Goal: Task Accomplishment & Management: Use online tool/utility

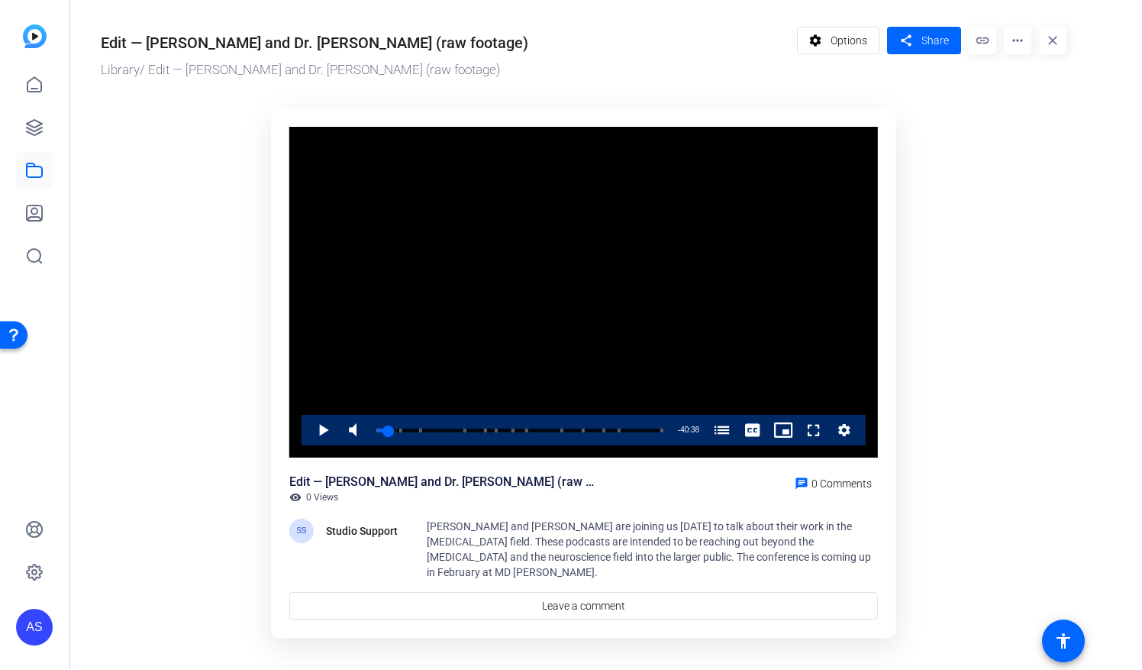
scroll to position [5, 0]
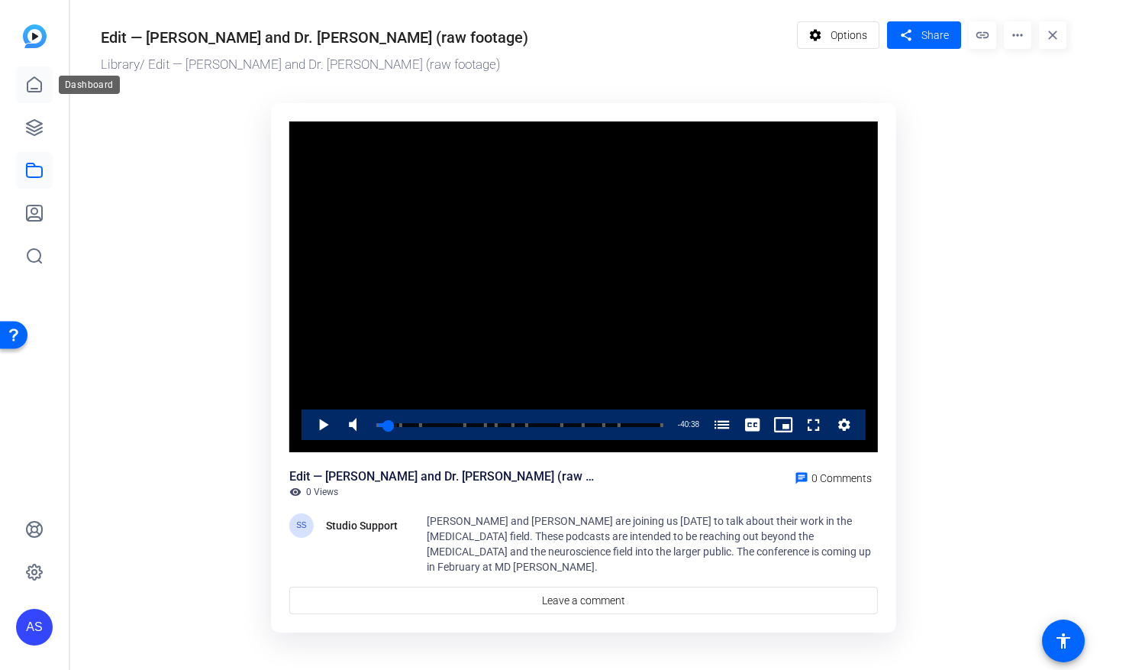
click at [38, 96] on link at bounding box center [34, 84] width 37 height 37
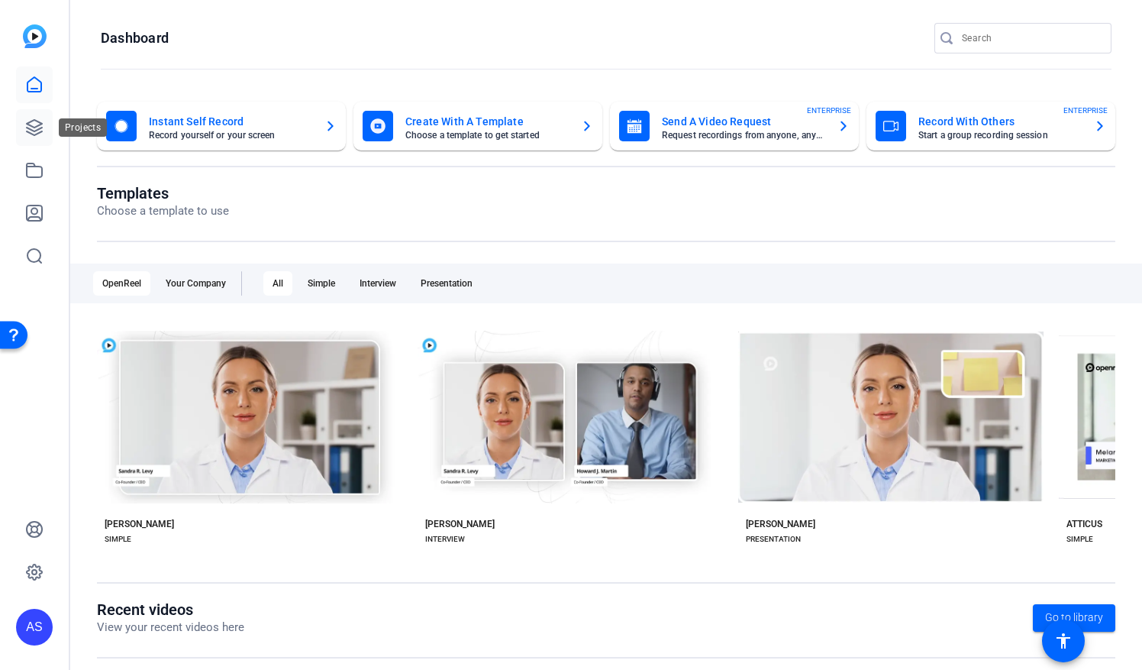
click at [34, 125] on icon at bounding box center [34, 127] width 18 height 18
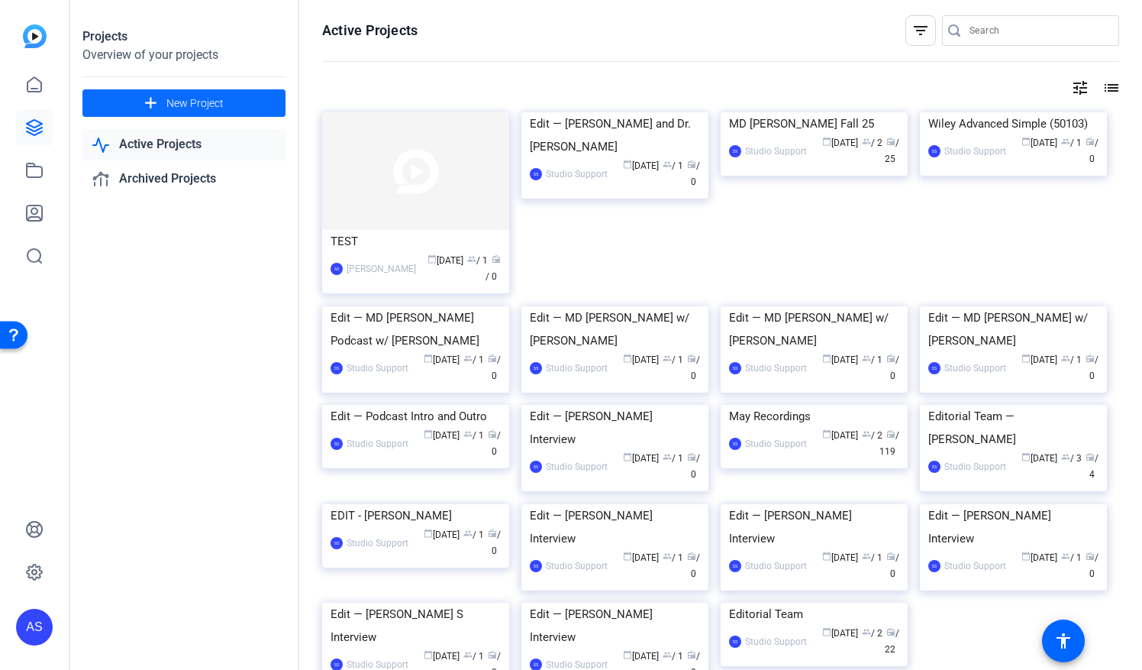
click at [211, 108] on span "New Project" at bounding box center [194, 103] width 57 height 16
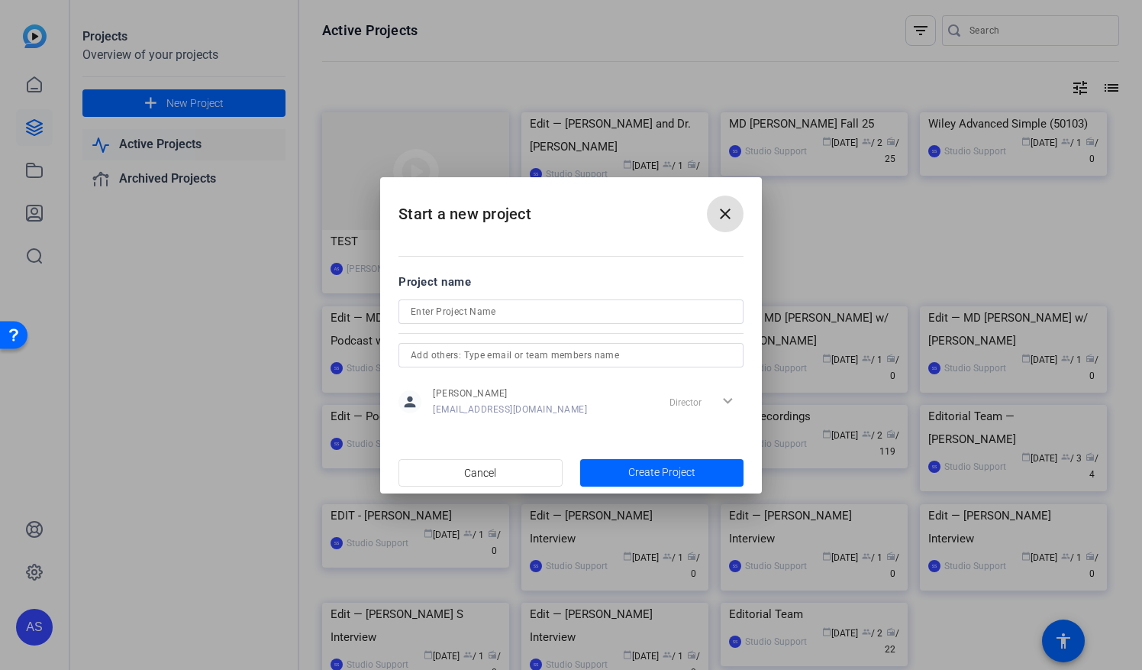
click at [469, 314] on input at bounding box center [571, 311] width 321 height 18
type input "g"
type input "G"
type input "M"
type input "t"
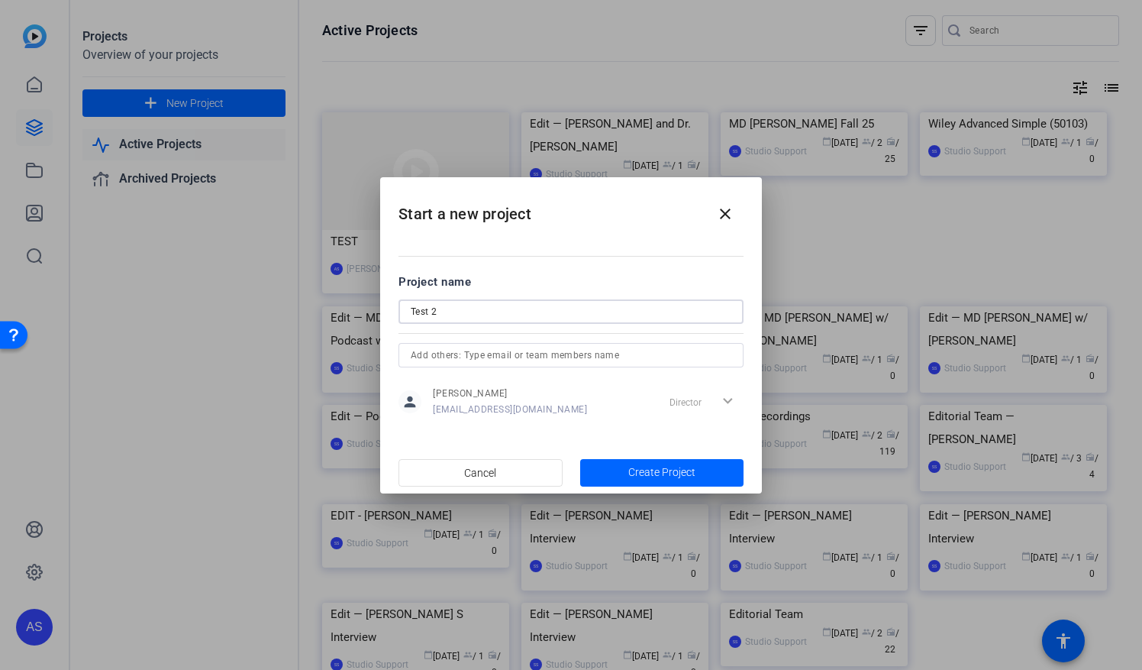
type input "Test 2"
click at [550, 357] on input "text" at bounding box center [571, 355] width 321 height 18
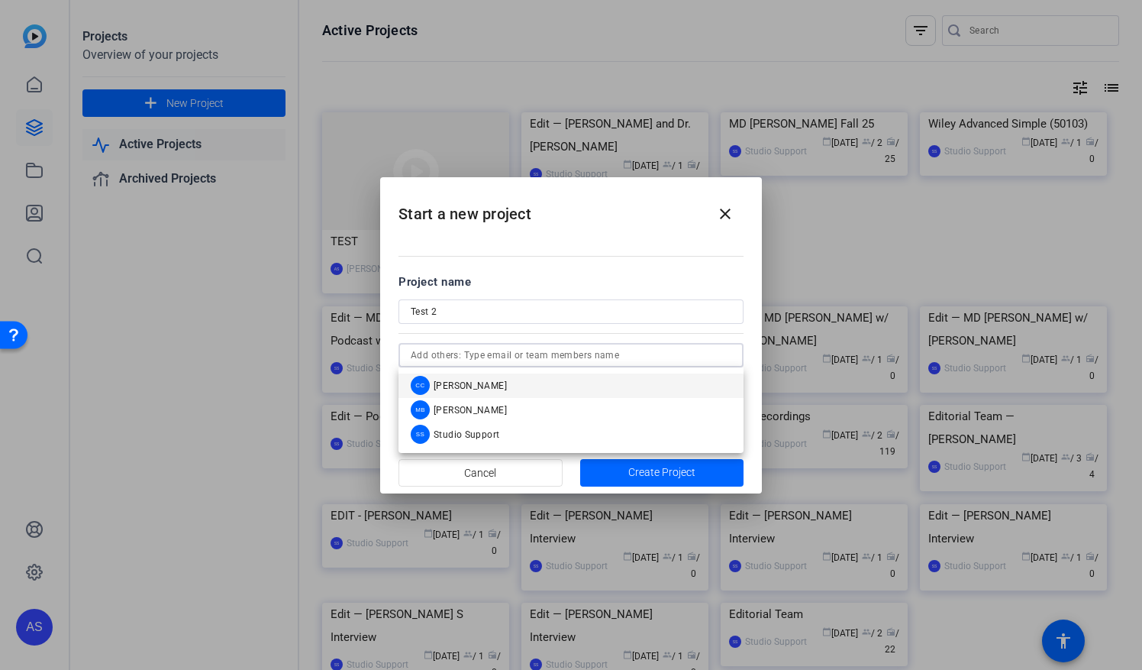
click at [550, 357] on input "text" at bounding box center [571, 355] width 321 height 18
click at [615, 275] on div "Project name" at bounding box center [571, 281] width 345 height 17
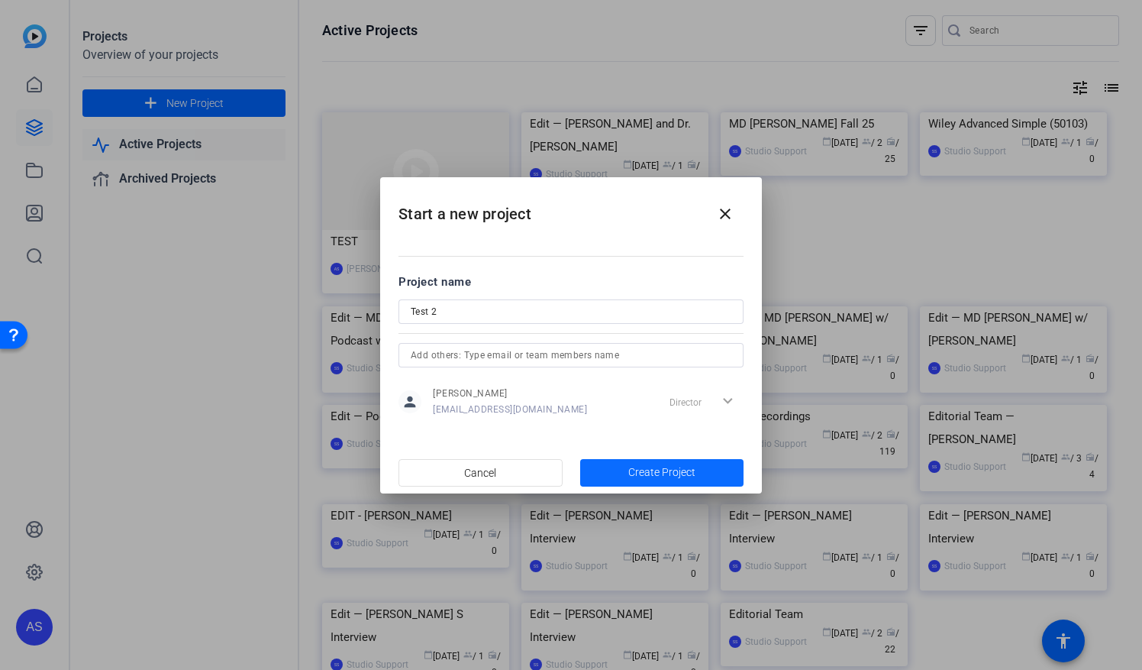
click at [623, 481] on span "button" at bounding box center [662, 472] width 164 height 37
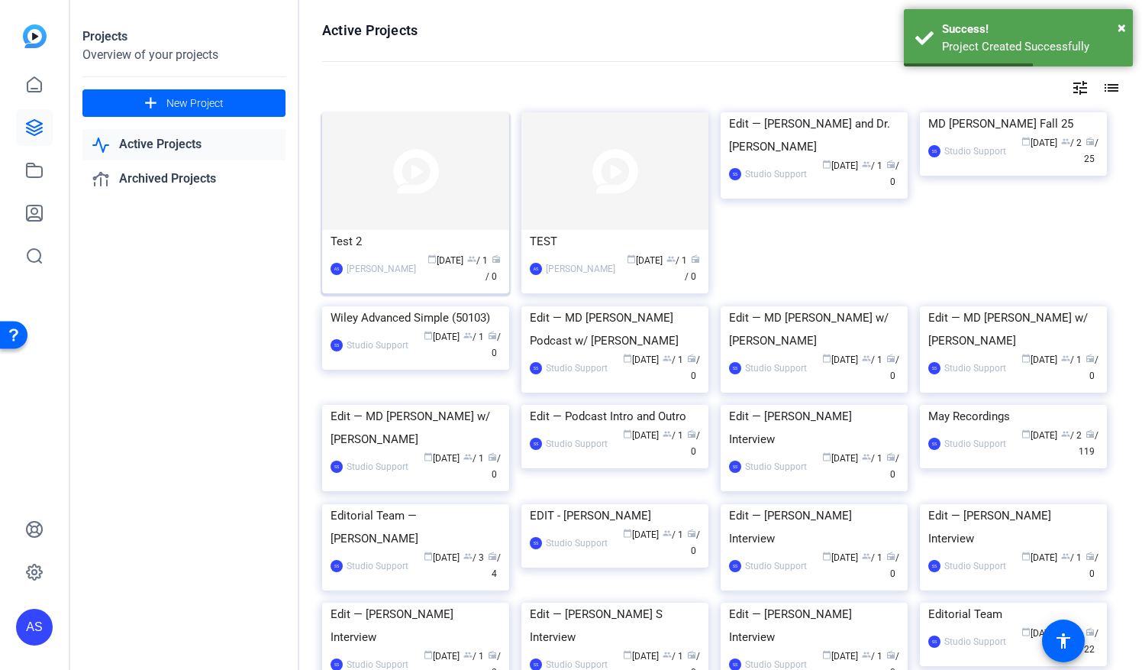
click at [401, 213] on img at bounding box center [415, 171] width 187 height 118
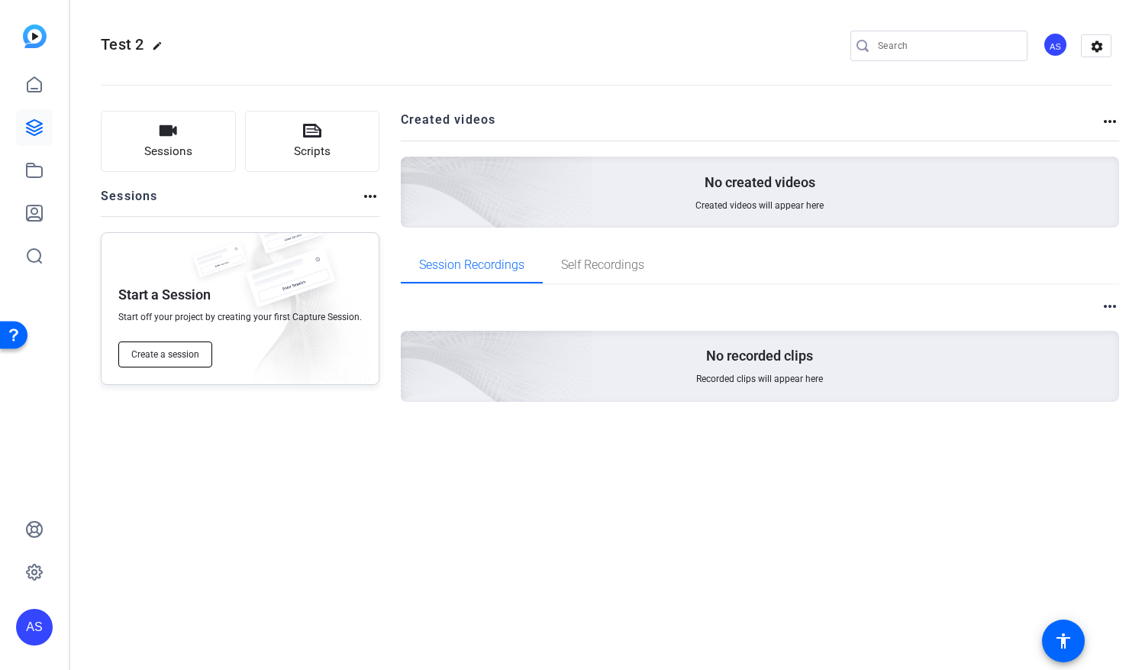
click at [151, 357] on span "Create a session" at bounding box center [165, 354] width 68 height 12
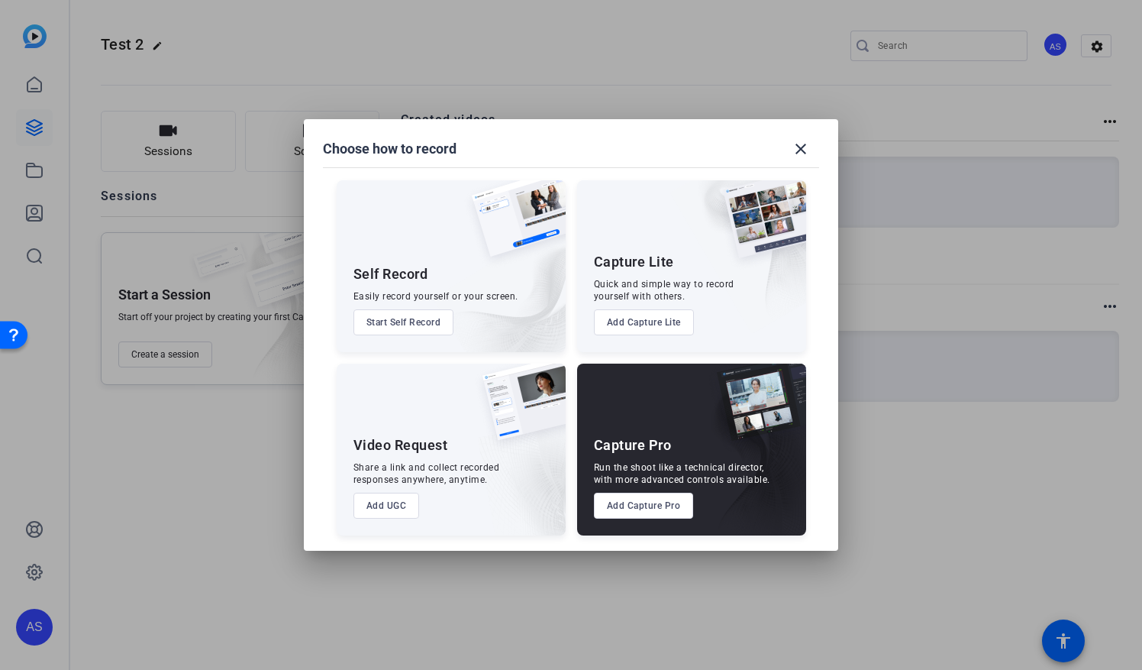
click at [722, 273] on img at bounding box center [738, 256] width 137 height 153
click at [629, 321] on button "Add Capture Lite" at bounding box center [644, 322] width 100 height 26
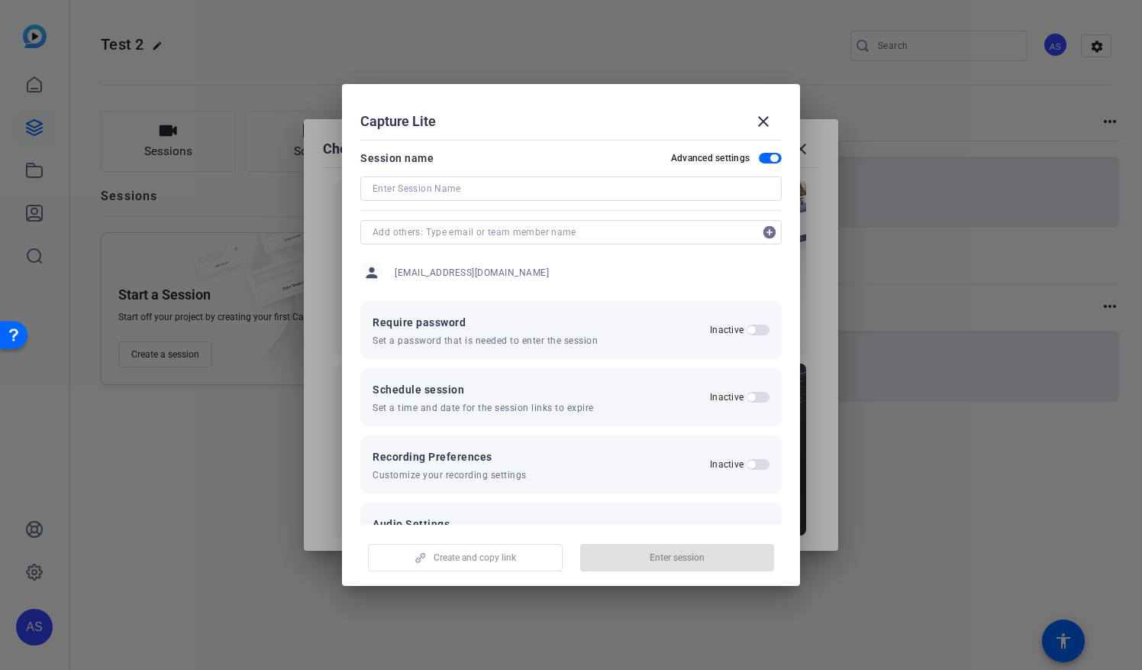
click at [422, 182] on input at bounding box center [571, 188] width 397 height 18
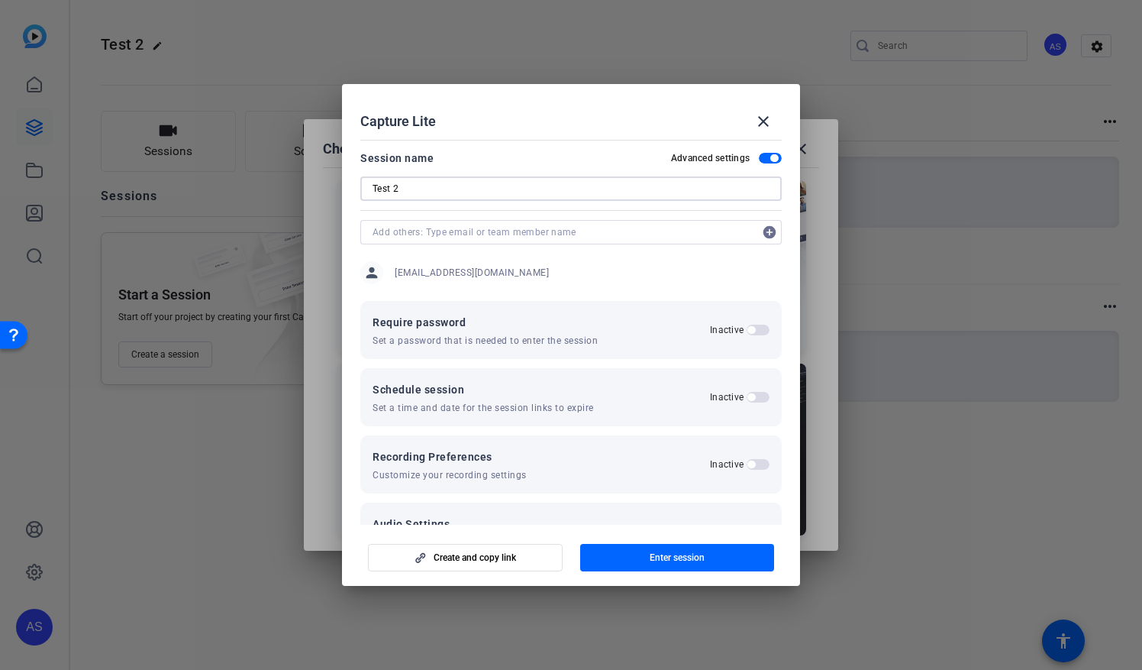
type input "Test 2"
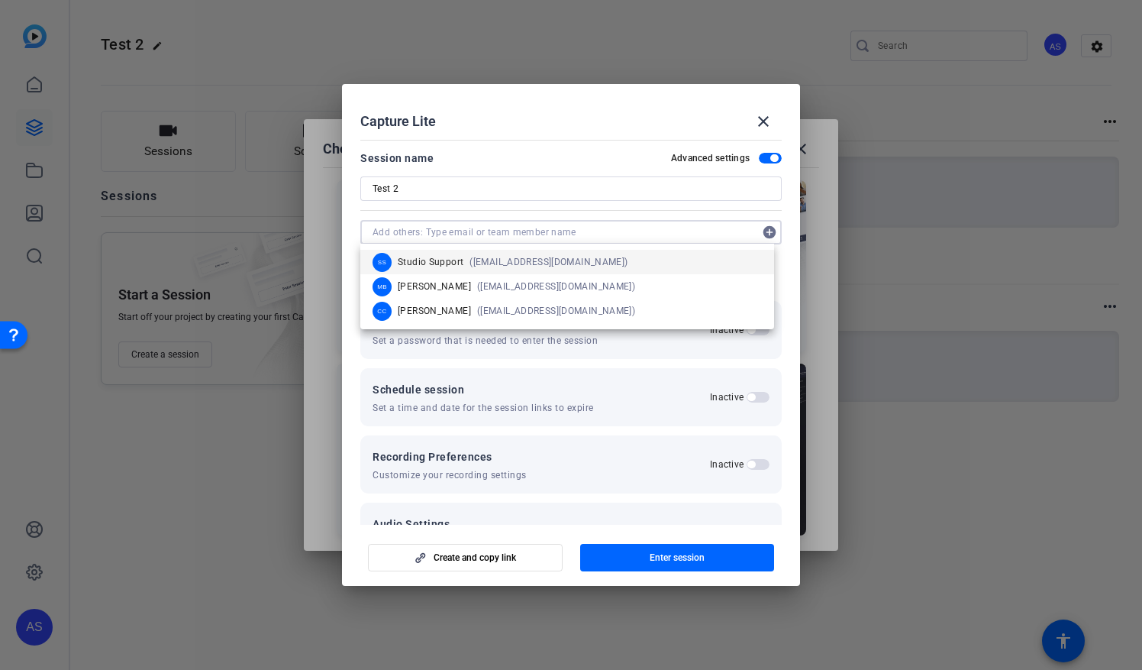
click at [476, 230] on input "text" at bounding box center [564, 232] width 382 height 18
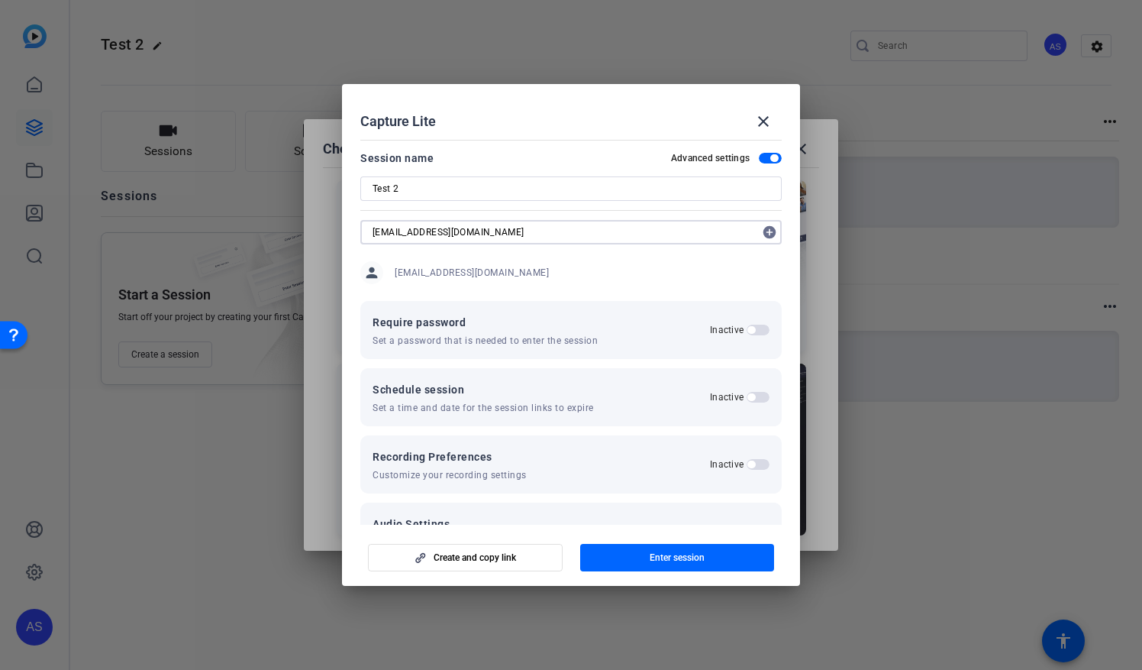
type input "WWORFOLK@GMAIL.COM"
click at [738, 398] on label "Inactive" at bounding box center [728, 397] width 37 height 12
click at [747, 398] on button "Inactive" at bounding box center [758, 397] width 23 height 11
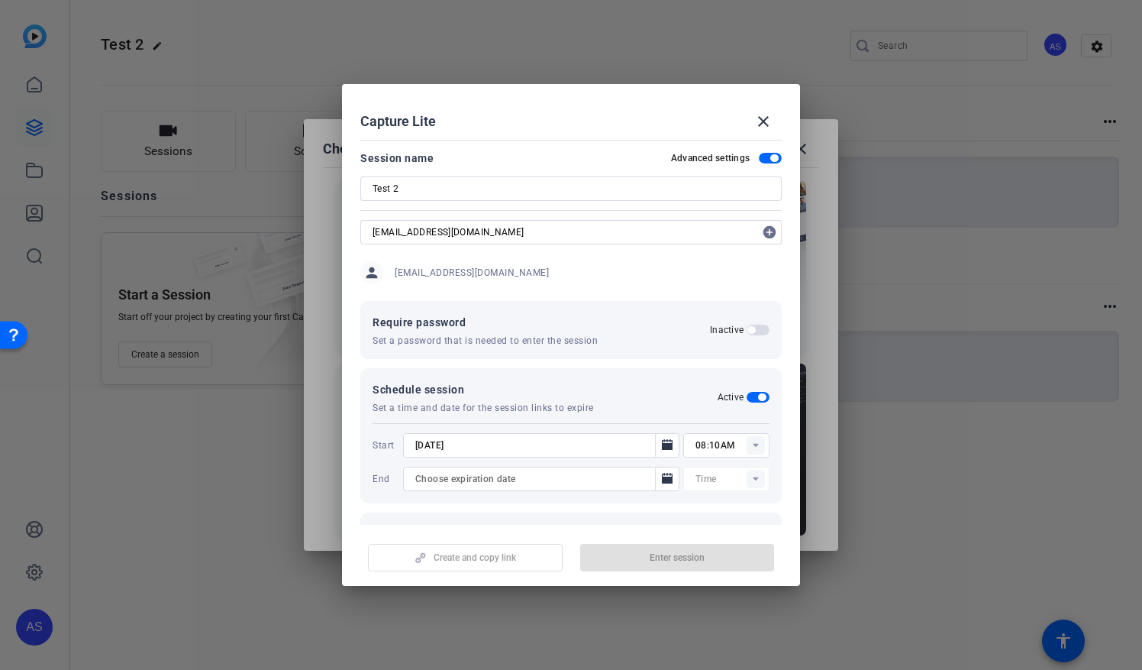
type input "12:00AM"
click at [662, 446] on icon "Open calendar" at bounding box center [667, 444] width 11 height 11
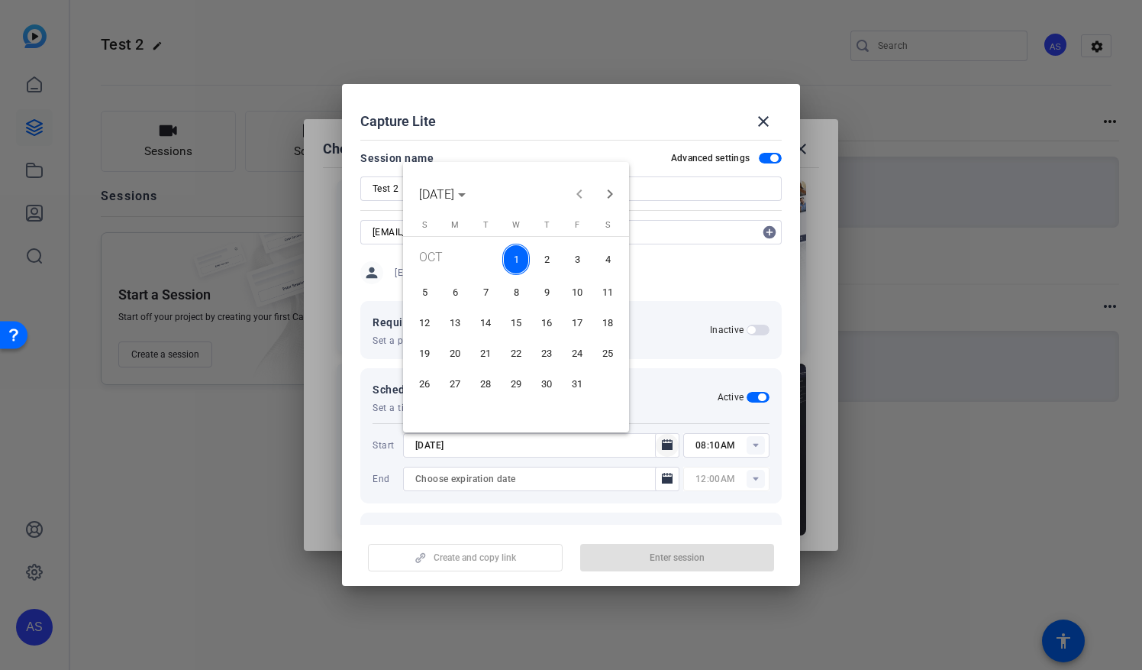
click at [655, 446] on div at bounding box center [571, 335] width 1142 height 670
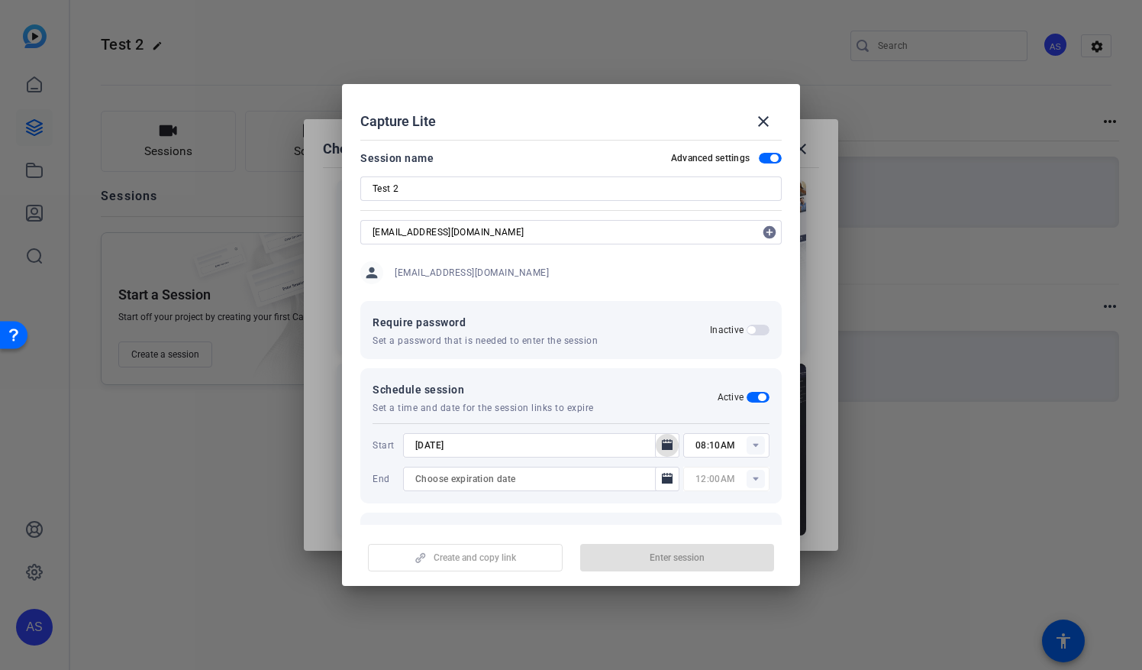
click at [735, 444] on input "08:10AM" at bounding box center [733, 445] width 74 height 18
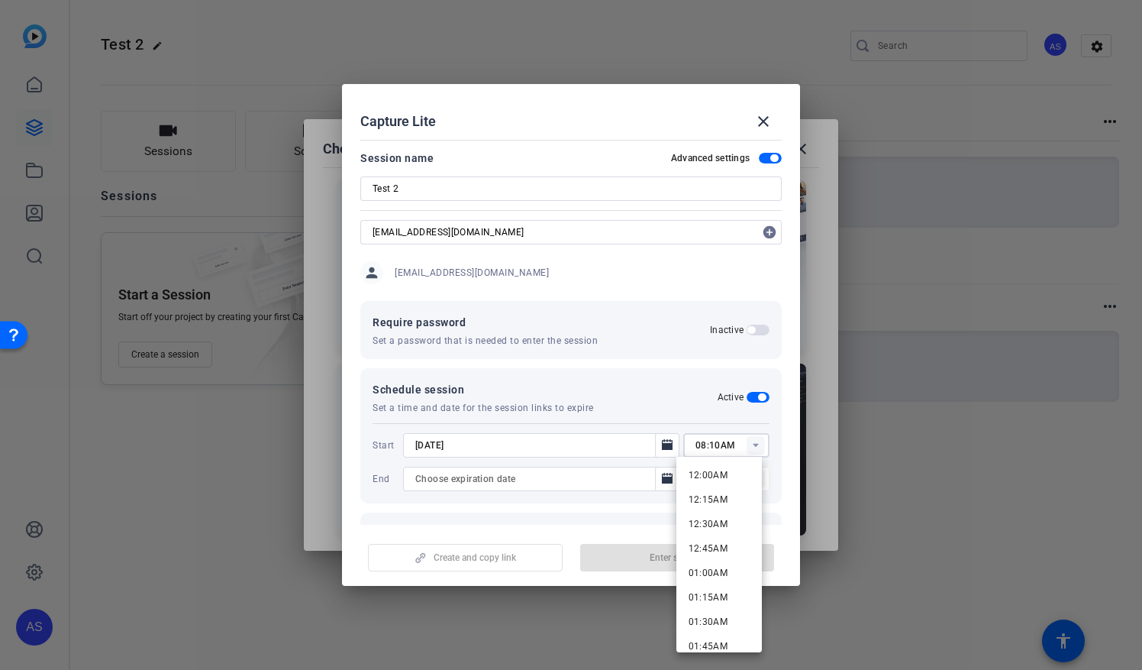
click at [741, 434] on div "08:10AM" at bounding box center [733, 445] width 74 height 24
click at [747, 443] on rect at bounding box center [756, 445] width 18 height 18
click at [667, 392] on div "Schedule session Set a time and date for the session links to expire Active" at bounding box center [571, 397] width 397 height 34
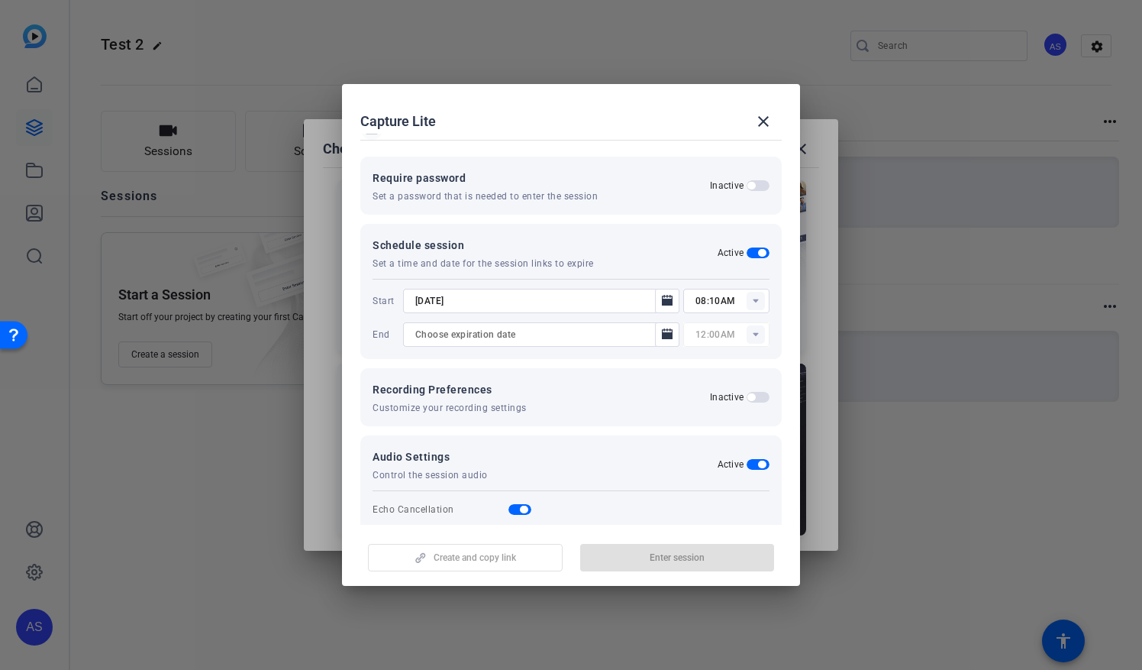
scroll to position [192, 0]
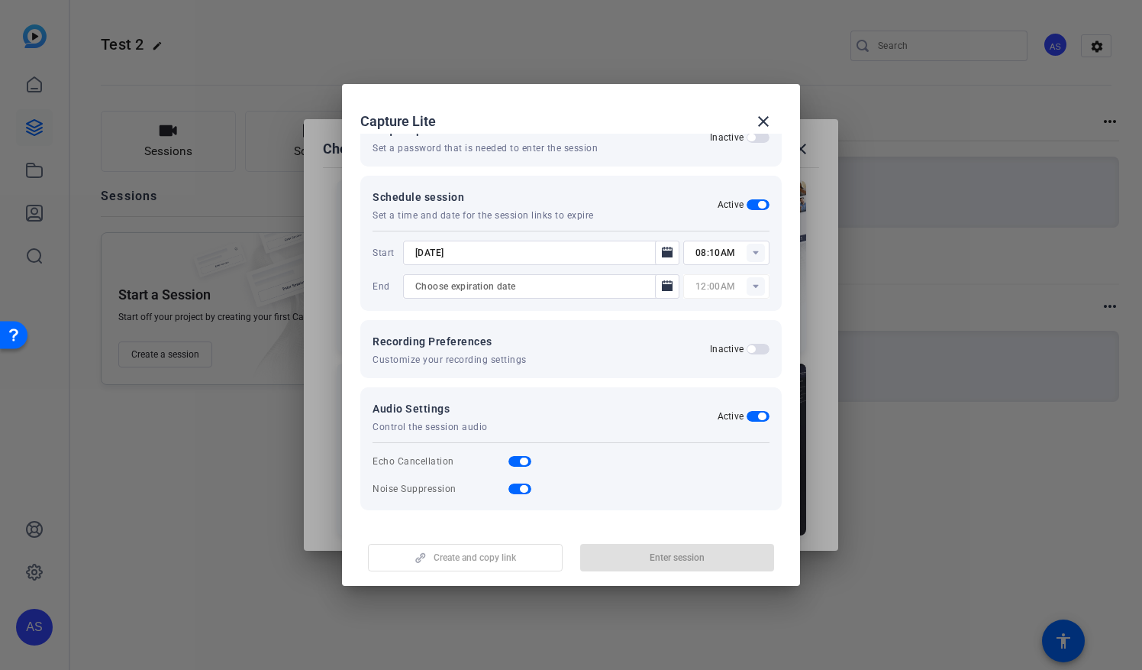
click at [549, 350] on div "Recording Preferences Customize your recording settings Inactive" at bounding box center [571, 349] width 397 height 34
click at [747, 347] on span "button" at bounding box center [751, 349] width 8 height 8
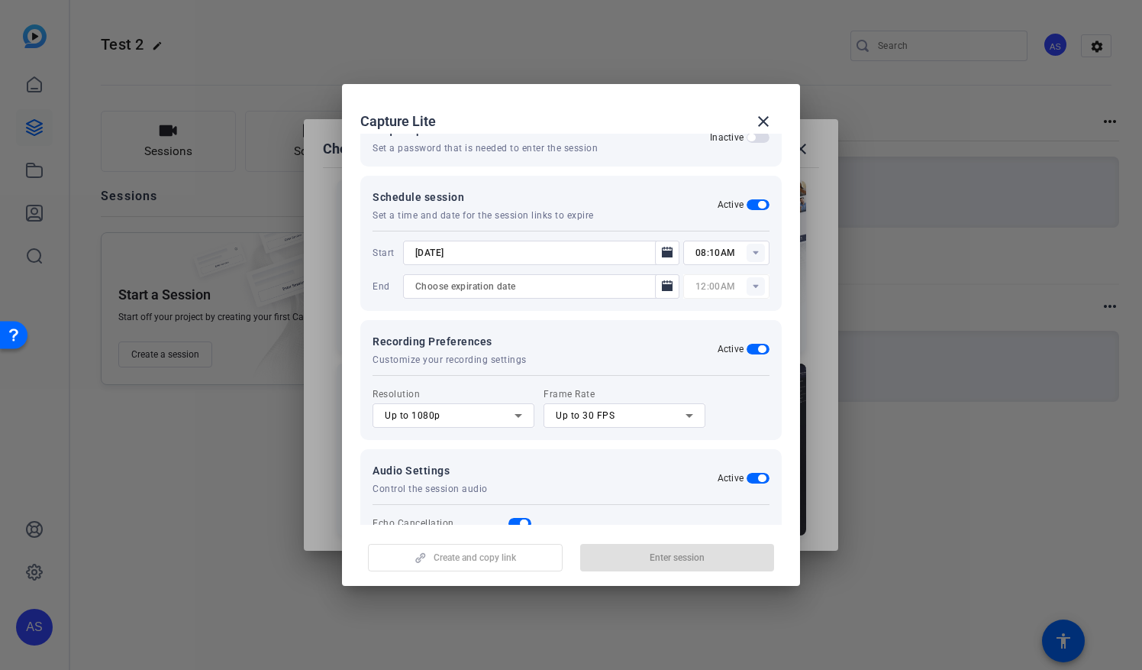
click at [747, 347] on span "button" at bounding box center [758, 349] width 23 height 11
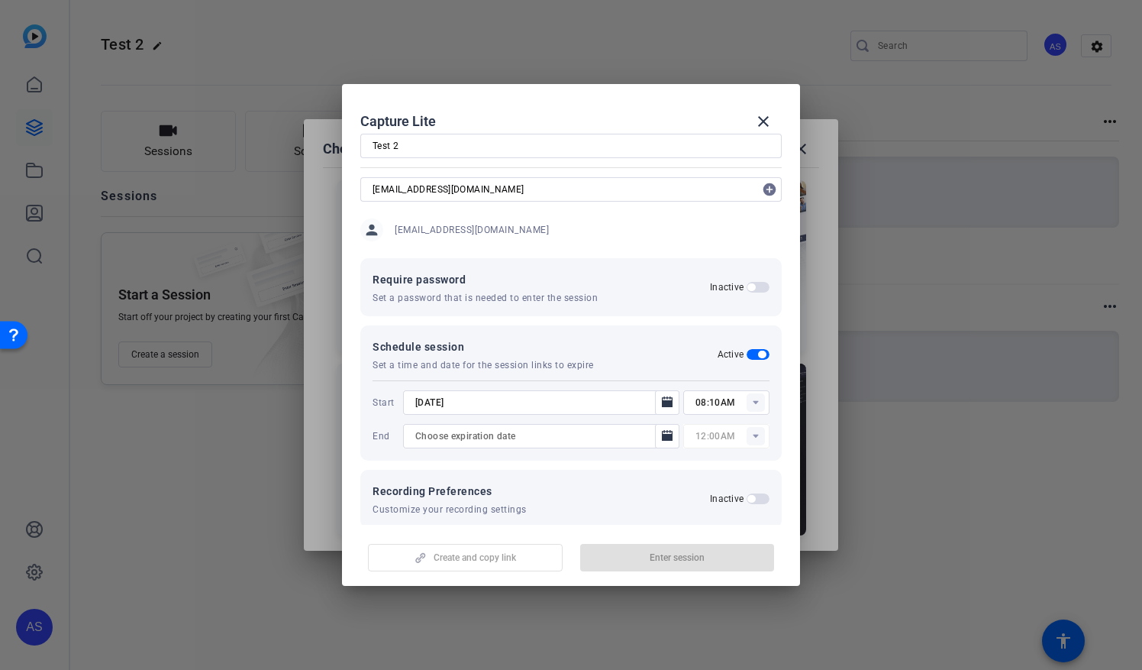
scroll to position [76, 0]
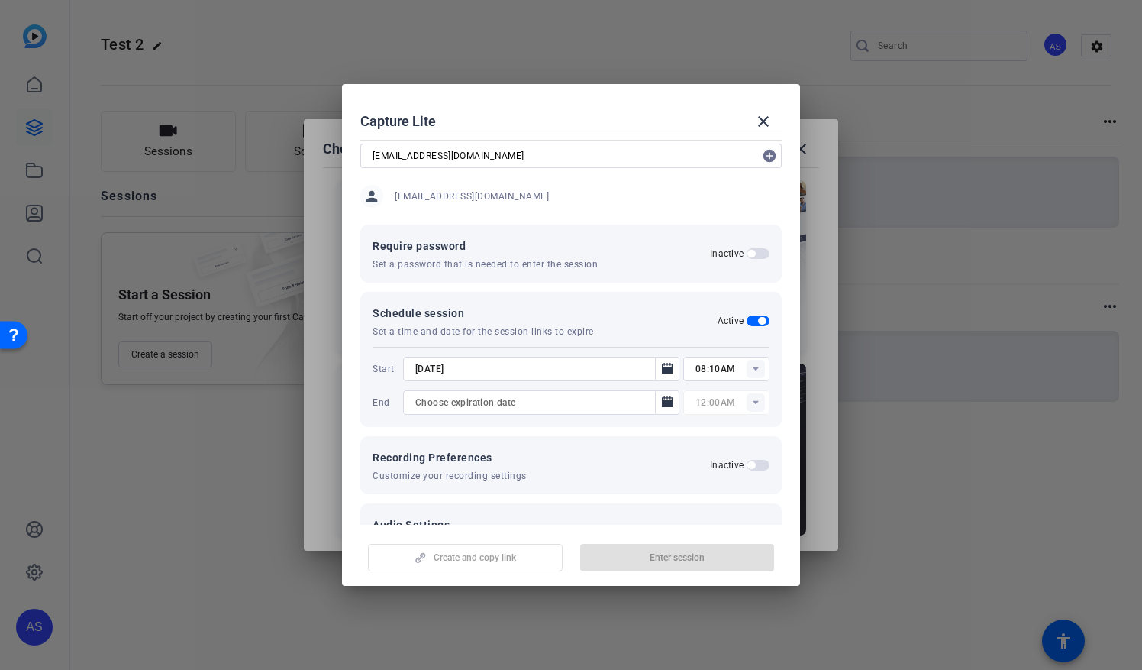
click at [747, 252] on span "button" at bounding box center [751, 254] width 8 height 8
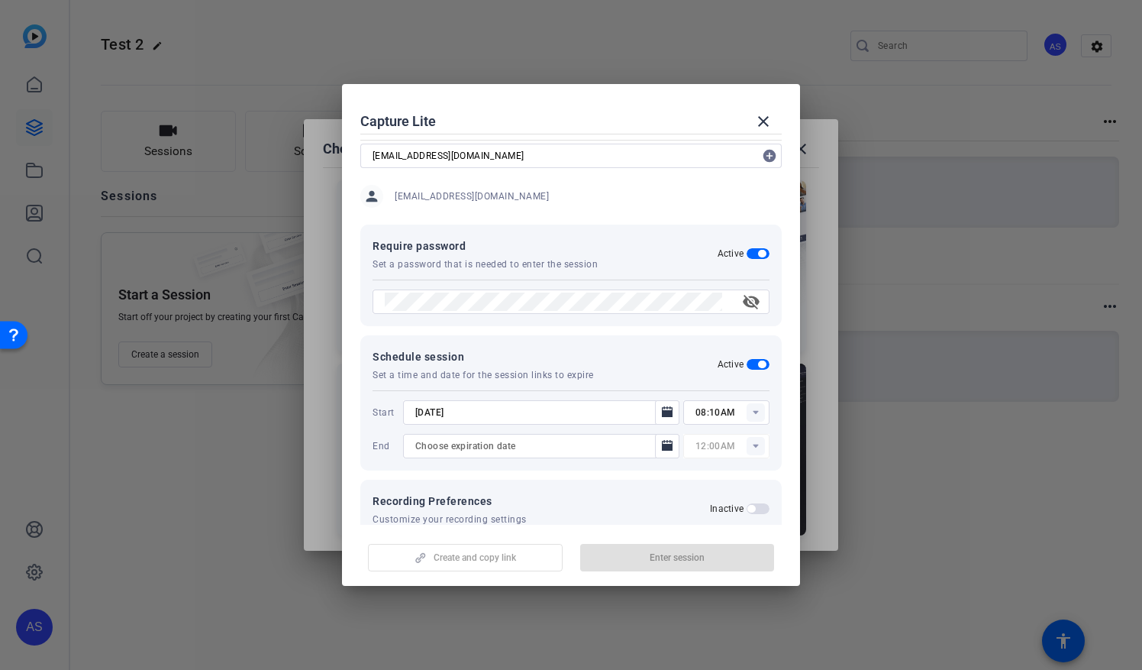
click at [758, 253] on span "button" at bounding box center [762, 254] width 8 height 8
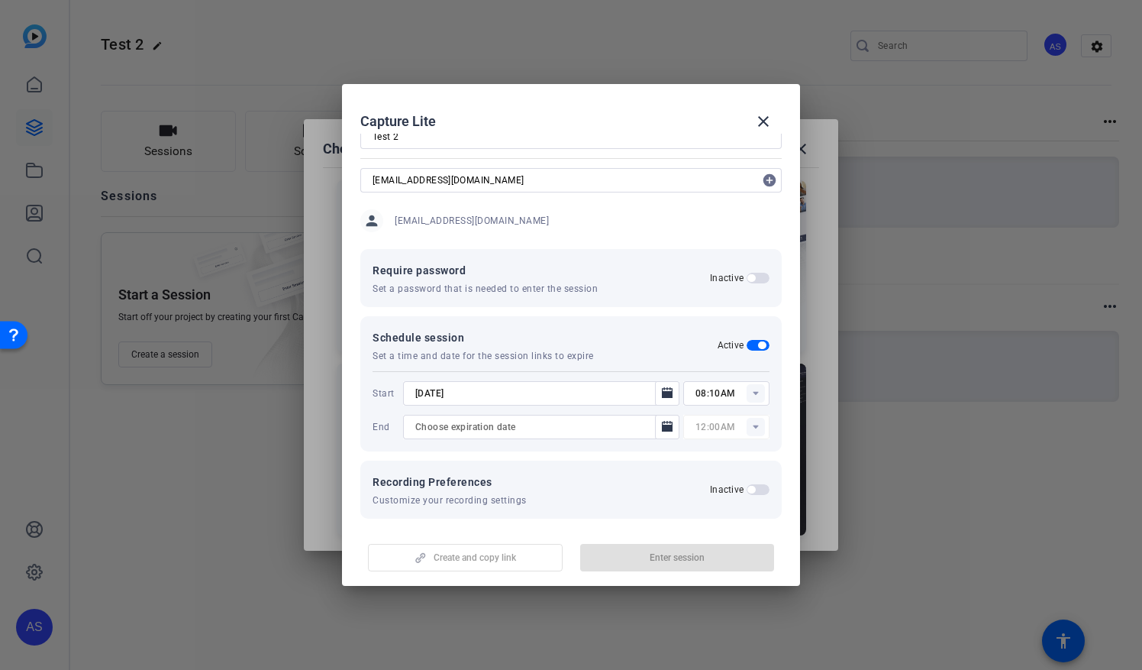
scroll to position [0, 0]
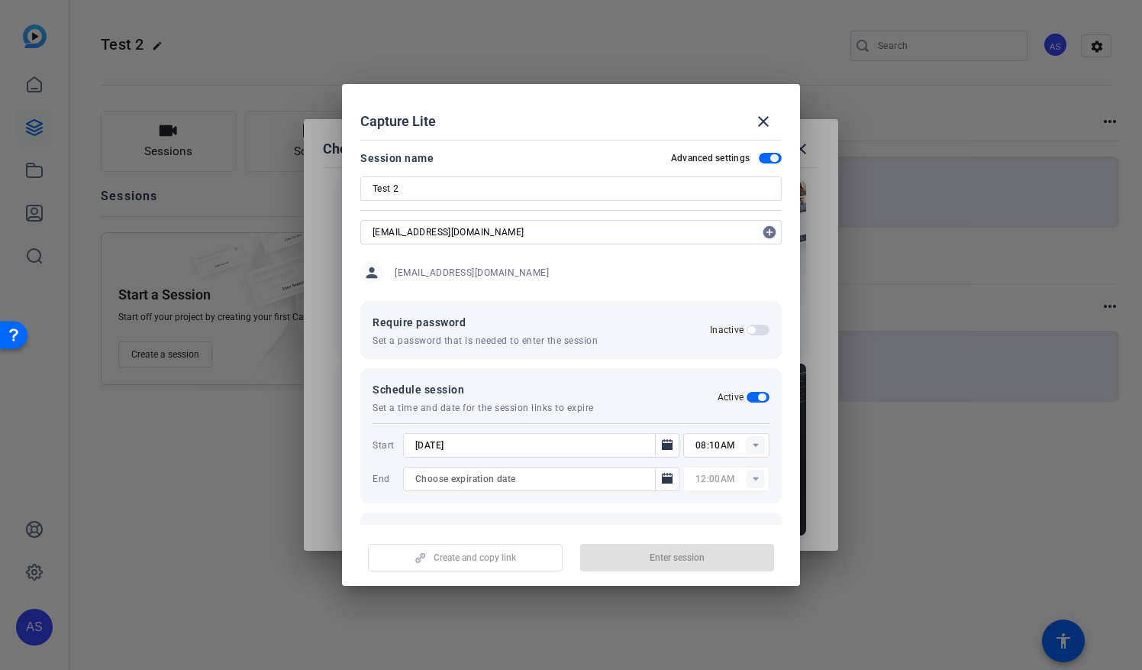
click at [473, 176] on div "Test 2" at bounding box center [571, 188] width 397 height 24
click at [770, 159] on span "button" at bounding box center [774, 158] width 8 height 8
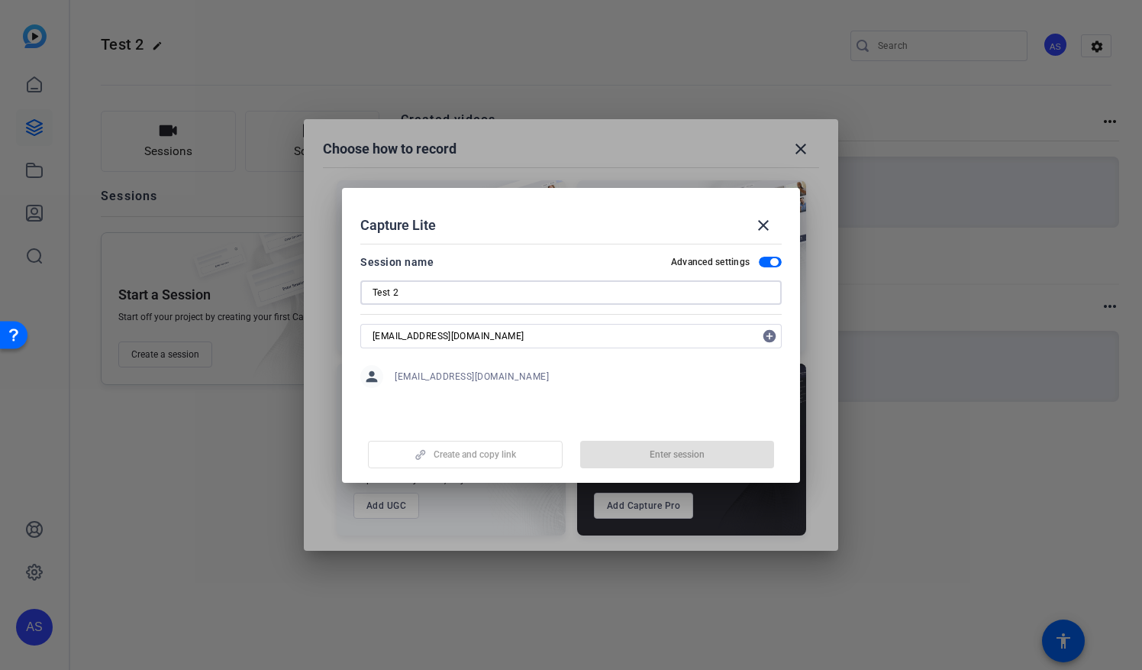
type input "08:11AM"
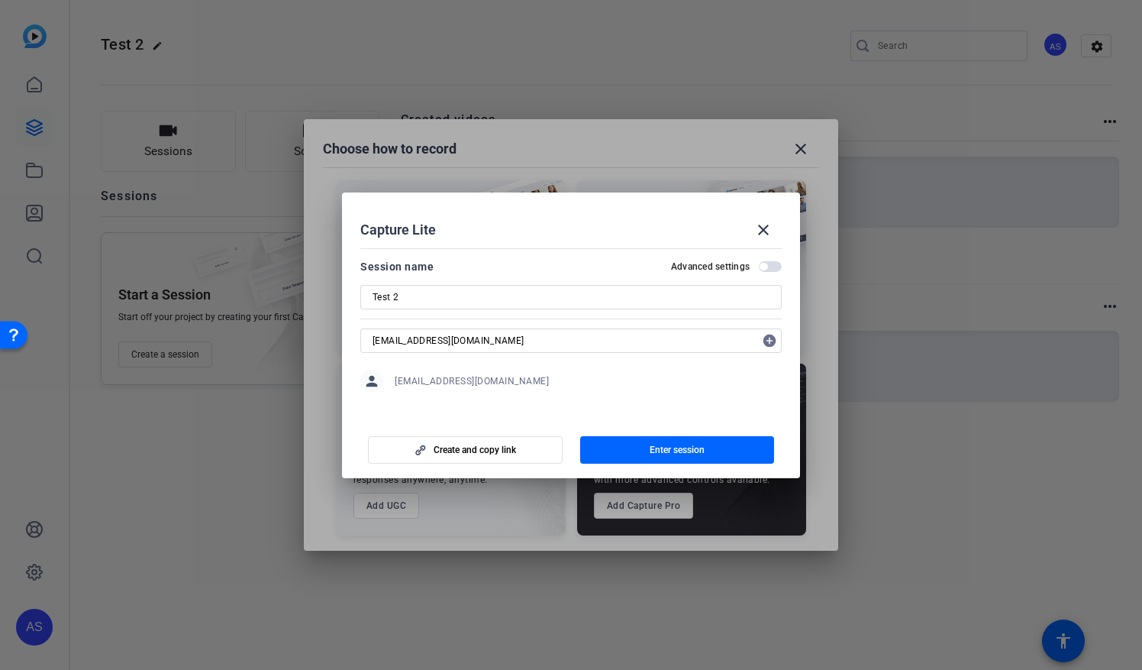
click at [760, 269] on span "button" at bounding box center [764, 267] width 8 height 8
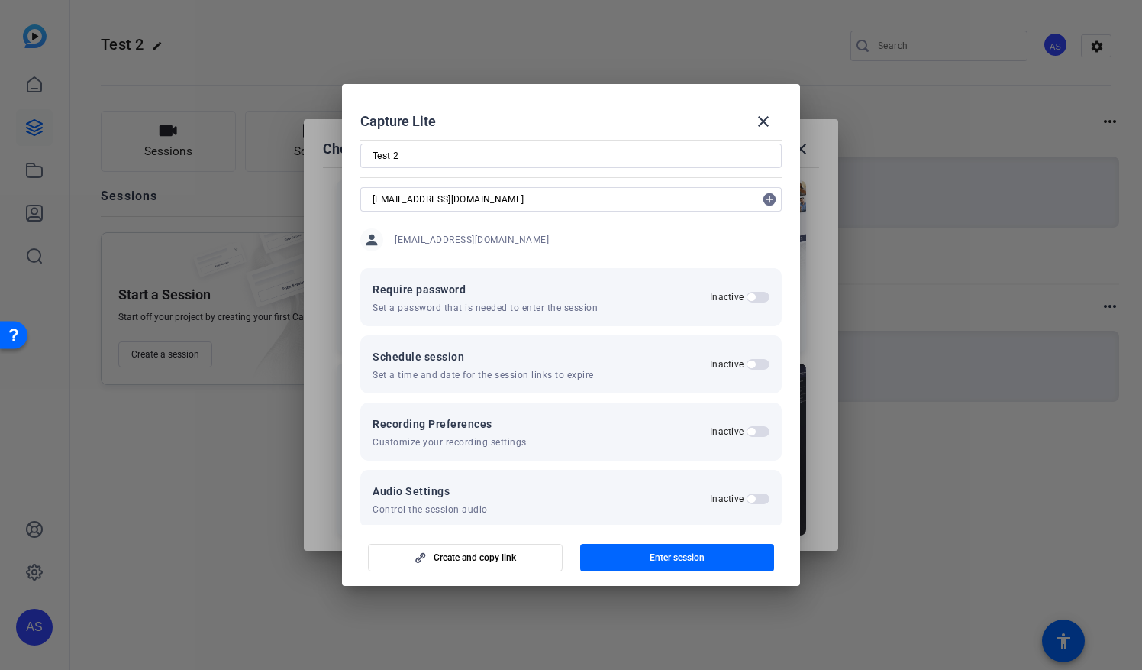
scroll to position [51, 0]
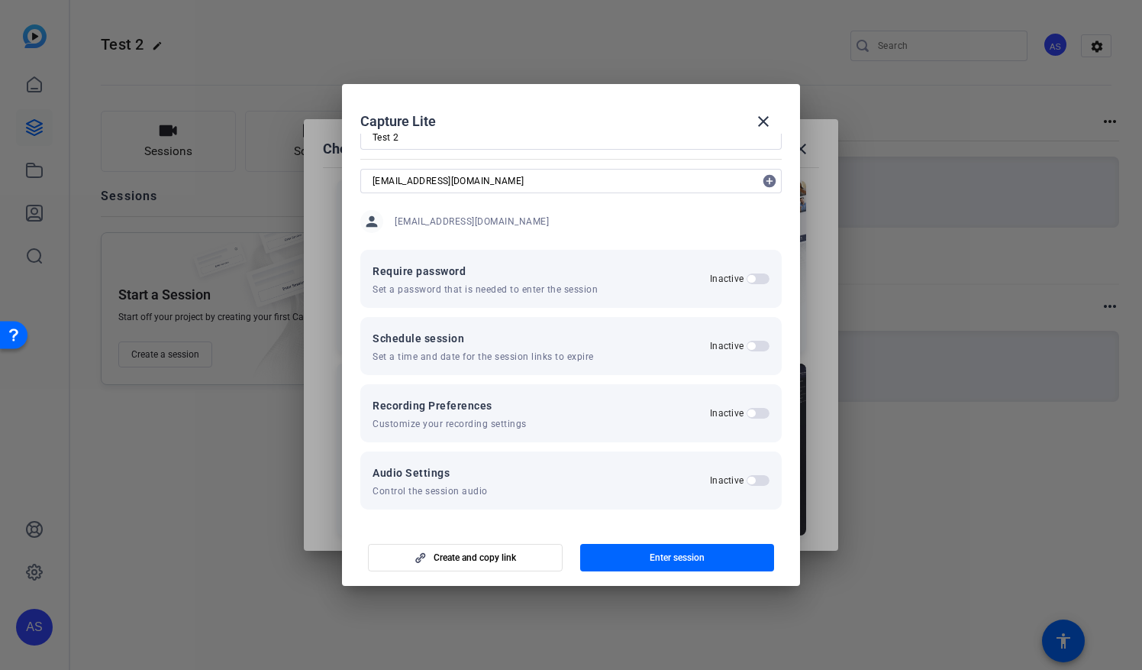
click at [750, 354] on div "Schedule session Set a time and date for the session links to expire Inactive" at bounding box center [571, 346] width 397 height 34
click at [747, 345] on span "button" at bounding box center [751, 346] width 8 height 8
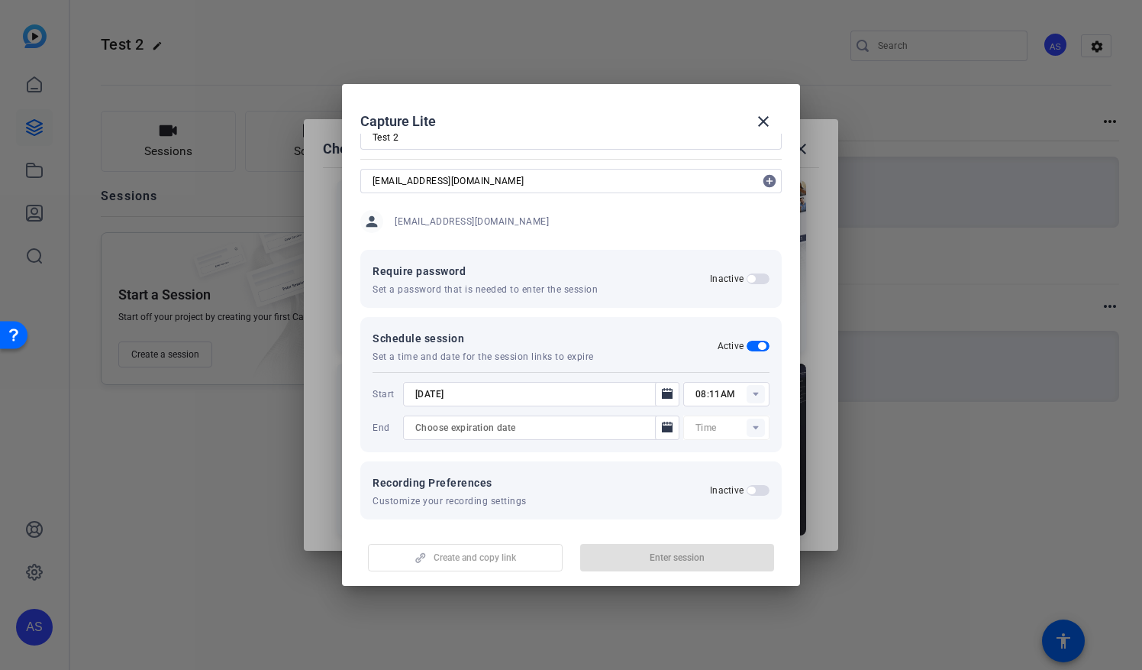
type input "12:00AM"
click at [702, 396] on input "08:11AM" at bounding box center [733, 394] width 74 height 18
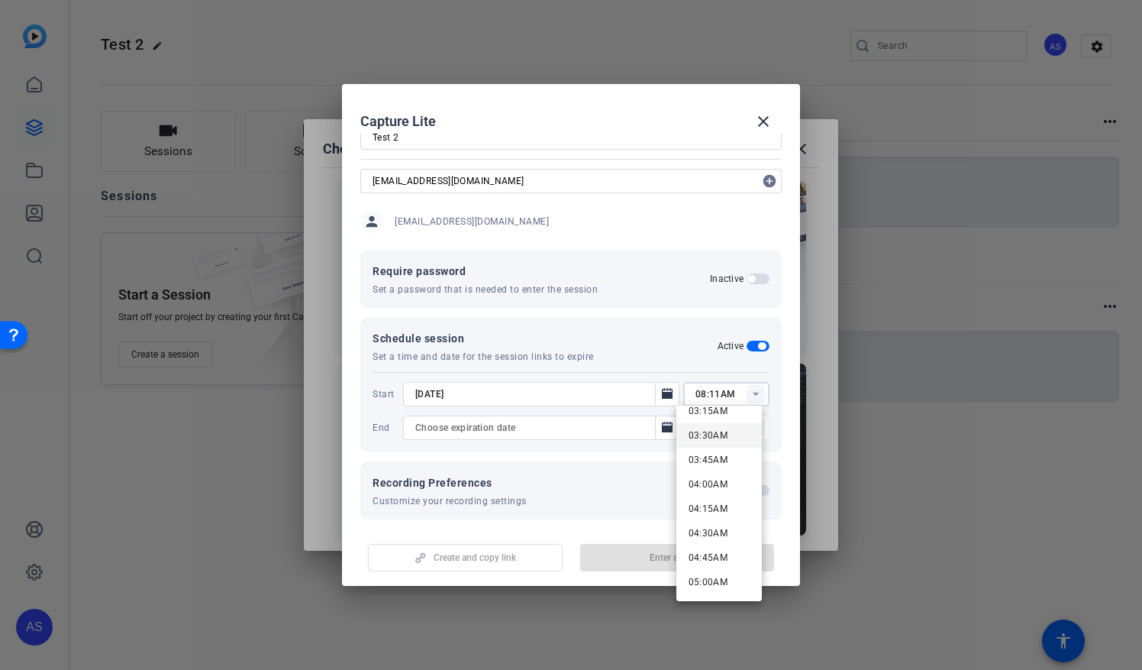
scroll to position [382, 0]
drag, startPoint x: 710, startPoint y: 389, endPoint x: 738, endPoint y: 388, distance: 27.5
click at [710, 389] on input "08:11AM" at bounding box center [733, 394] width 74 height 18
type input "08:15AM"
click at [624, 286] on div "Require password Set a password that is needed to enter the session Inactive" at bounding box center [571, 279] width 397 height 34
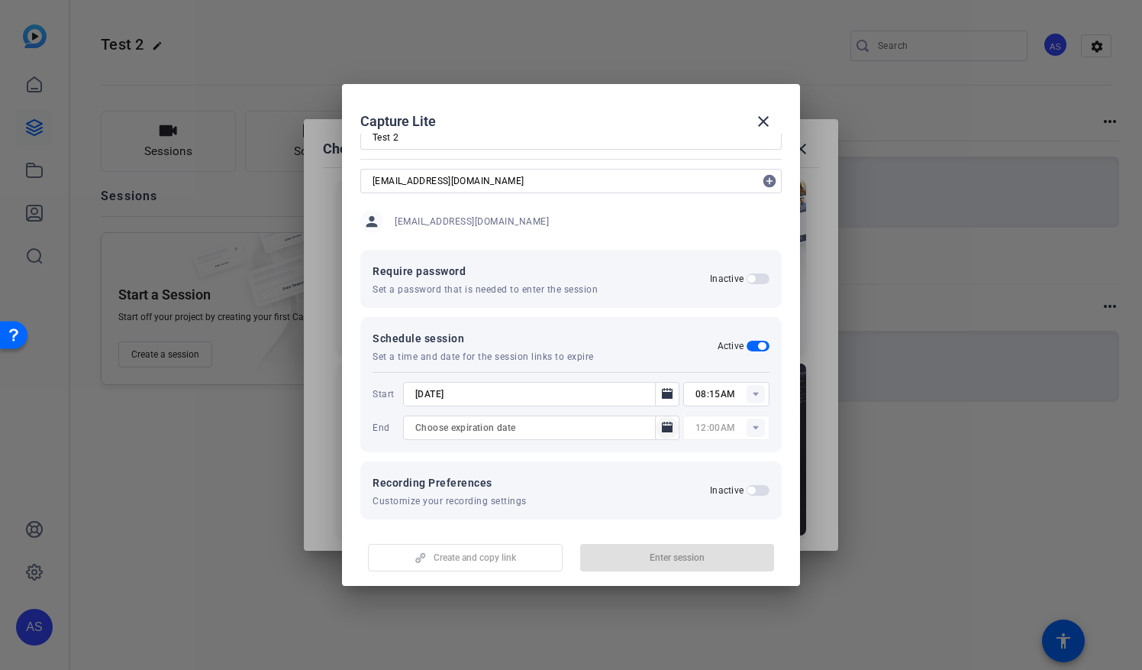
click at [658, 425] on mat-icon "Open calendar" at bounding box center [667, 427] width 18 height 18
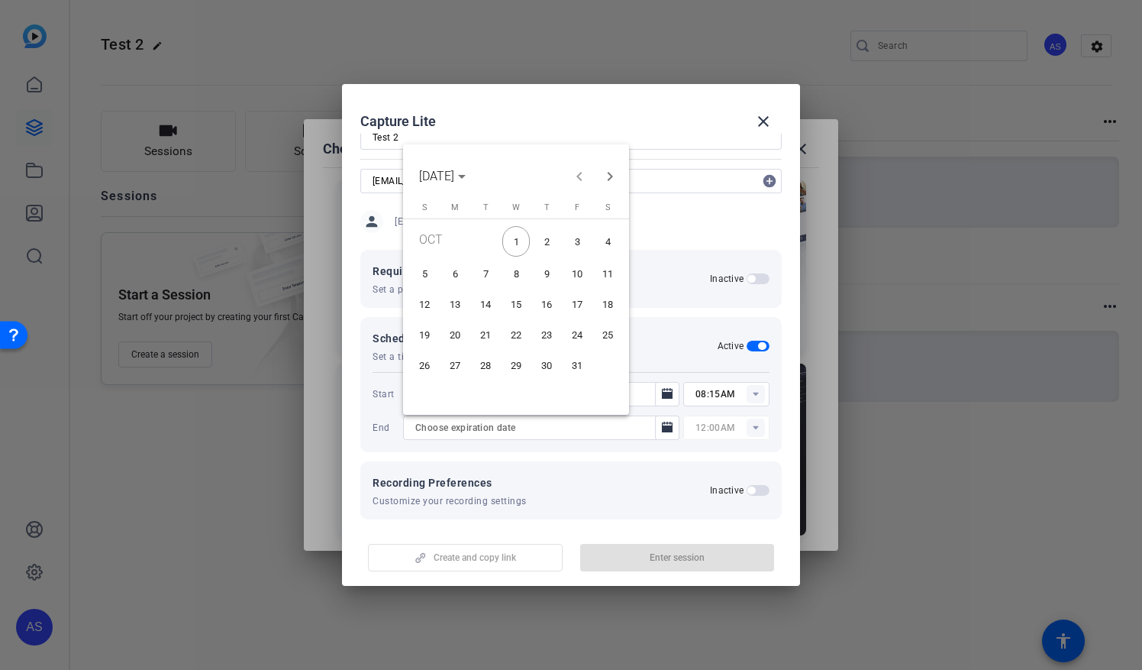
click at [554, 276] on span "9" at bounding box center [546, 273] width 27 height 27
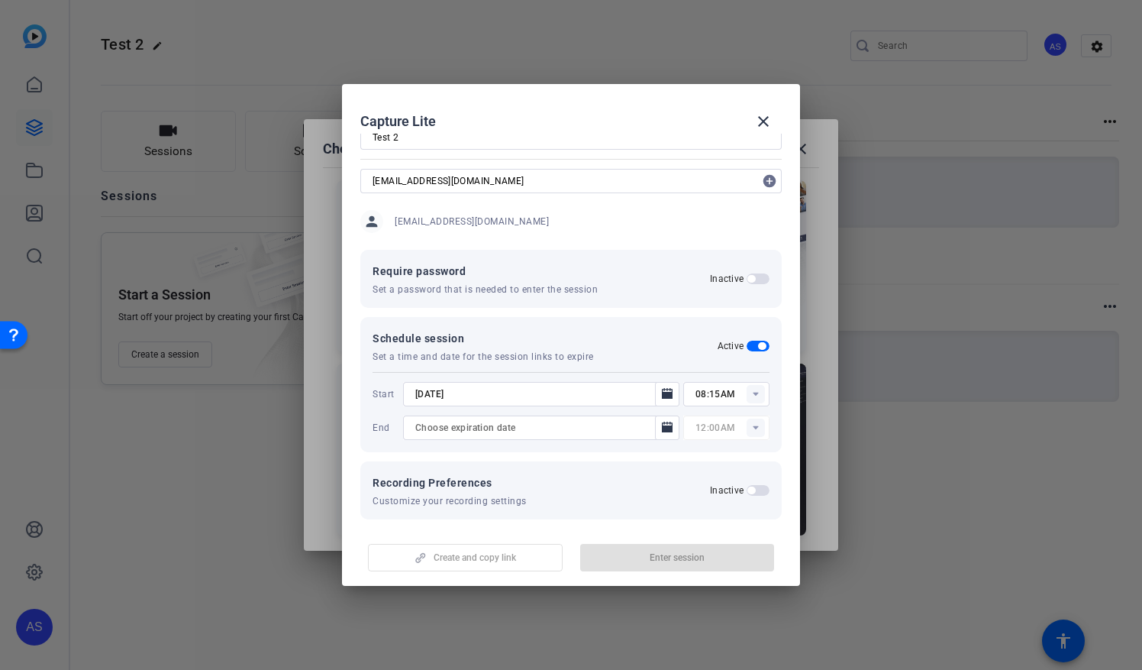
type input "10/9/2025"
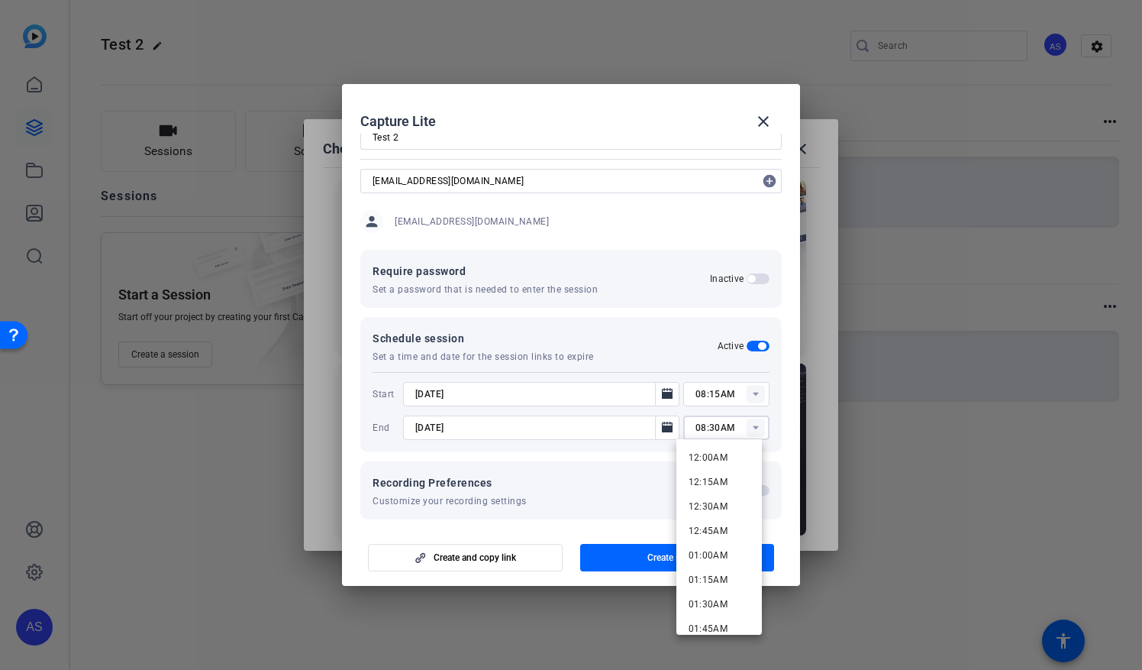
click at [737, 426] on input "08:30AM" at bounding box center [733, 427] width 74 height 18
click at [717, 454] on span "12:00AM" at bounding box center [709, 457] width 40 height 11
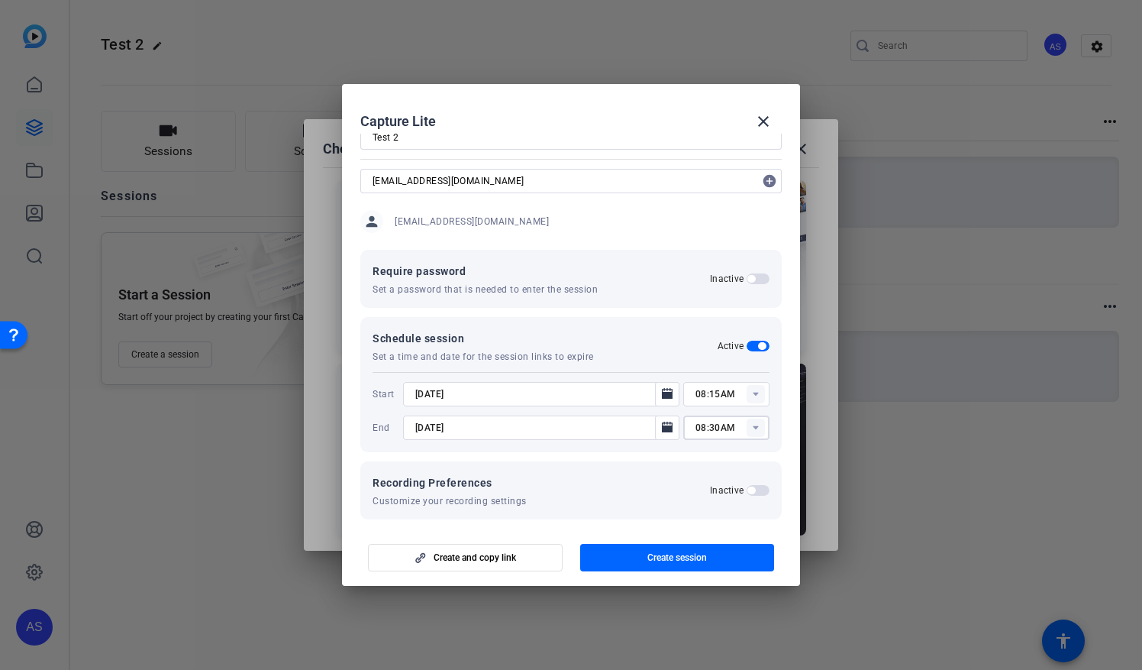
type input "12:00AM"
click at [662, 428] on icon "Open calendar" at bounding box center [667, 426] width 11 height 11
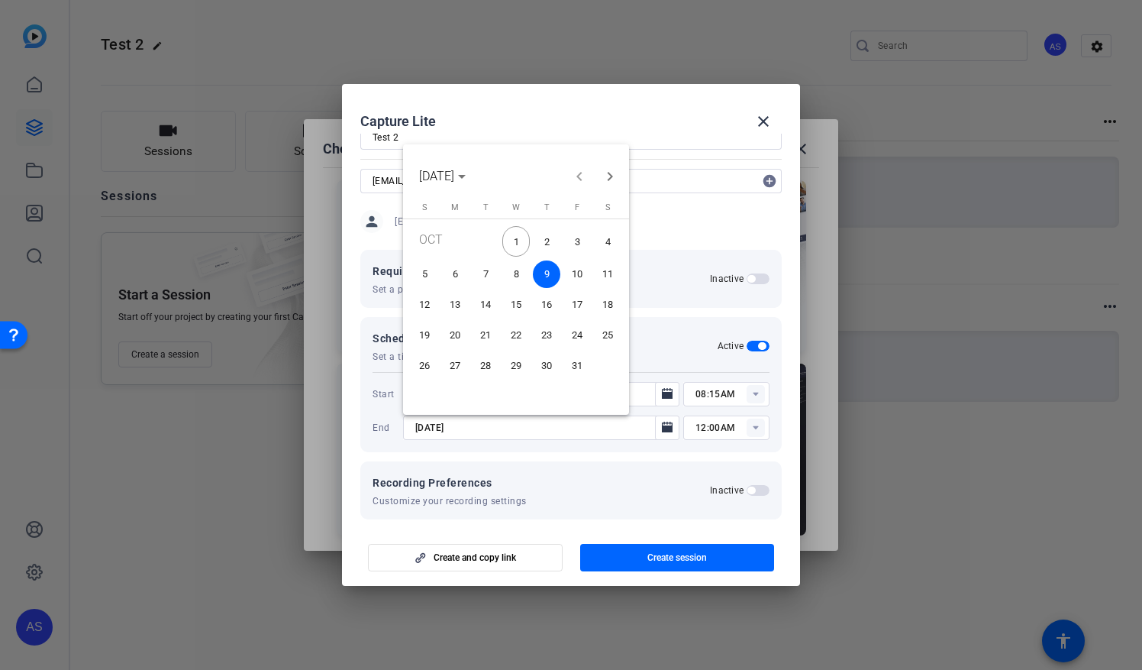
click at [518, 250] on span "1" at bounding box center [515, 241] width 27 height 31
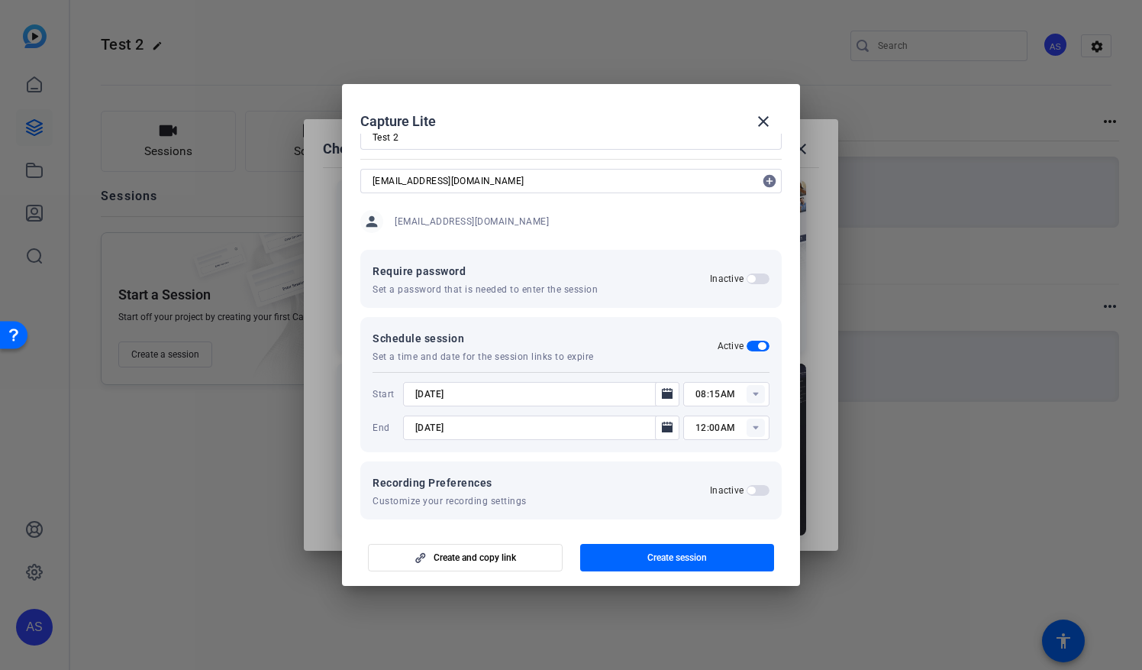
type input "10/1/2025"
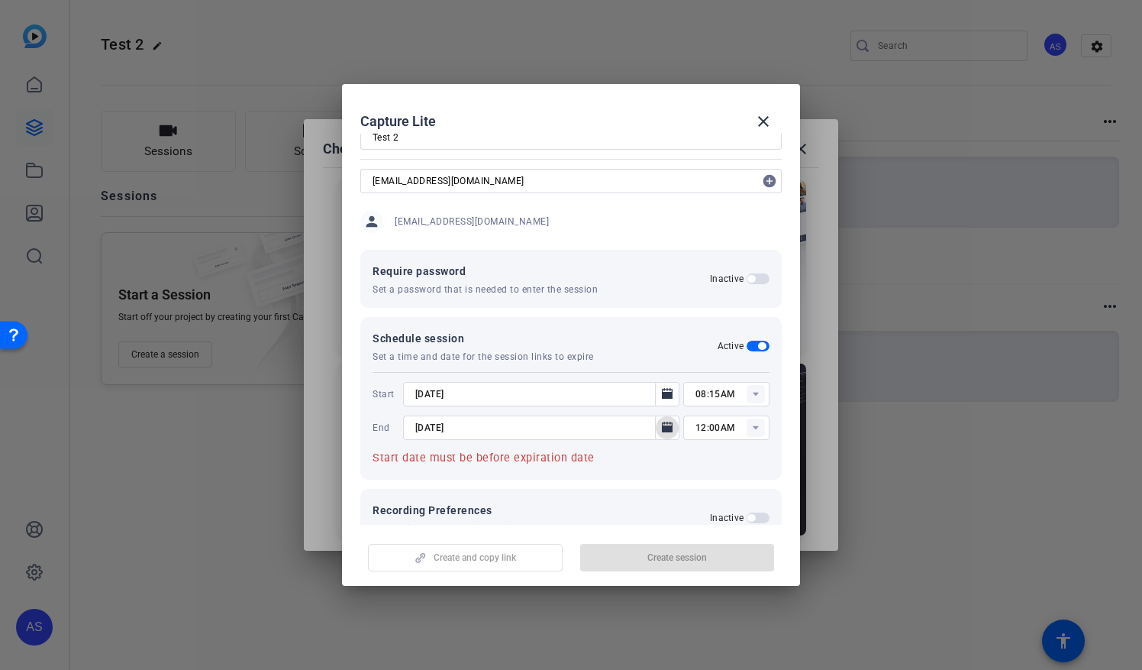
click at [747, 428] on rect at bounding box center [756, 427] width 18 height 18
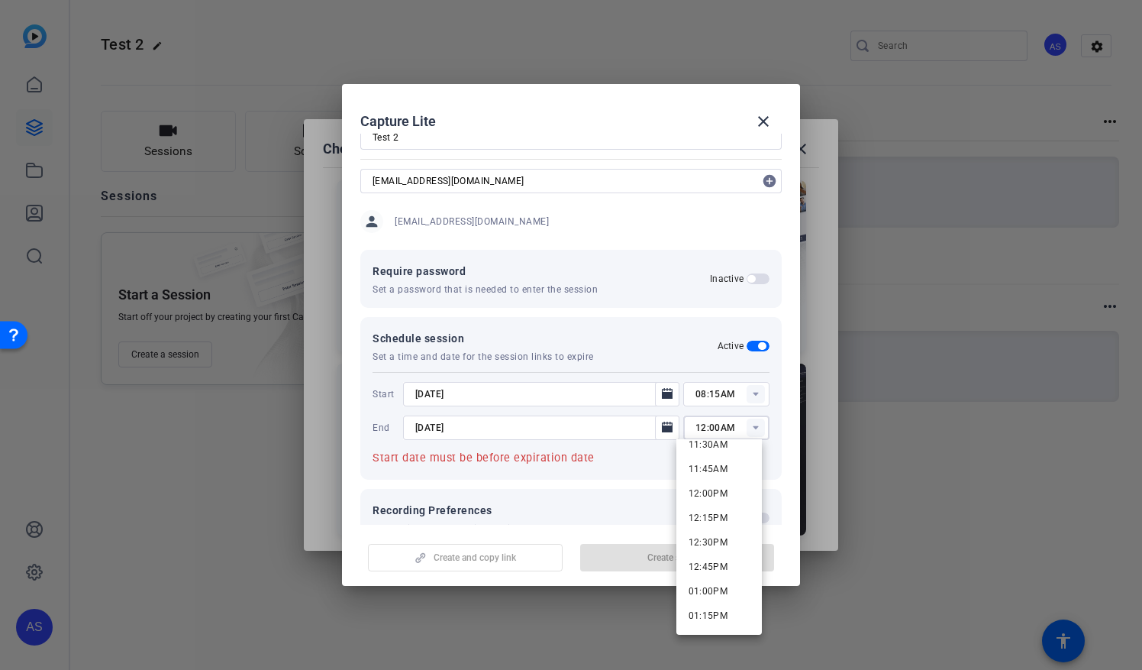
scroll to position [1374, 0]
click at [711, 550] on span "03:00PM" at bounding box center [709, 549] width 40 height 11
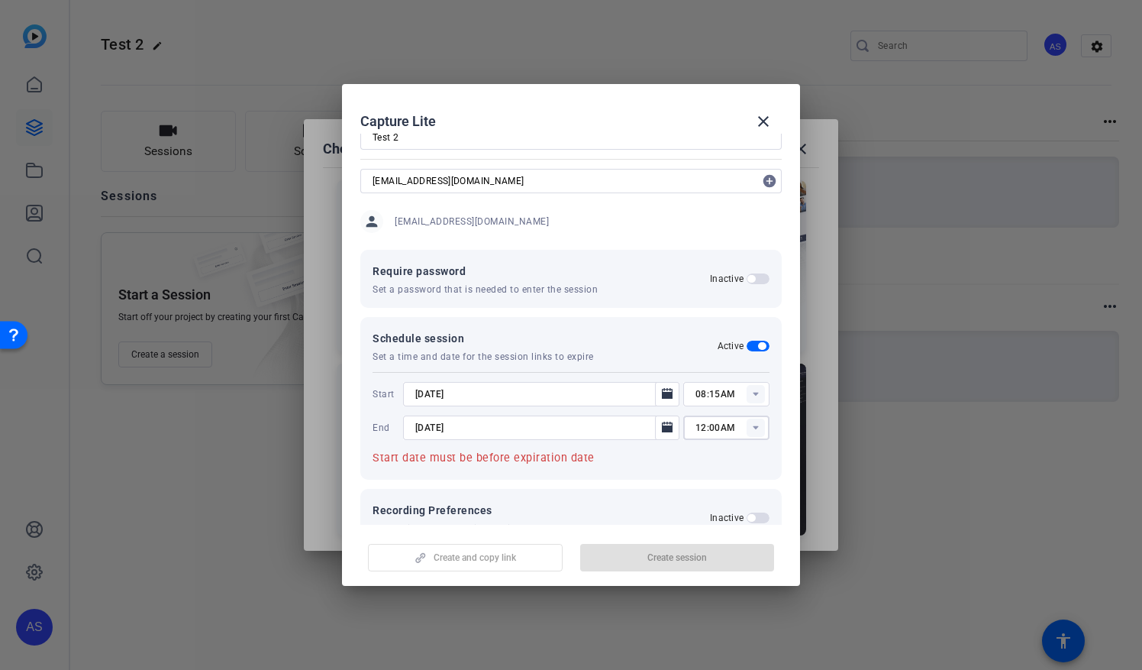
type input "03:00PM"
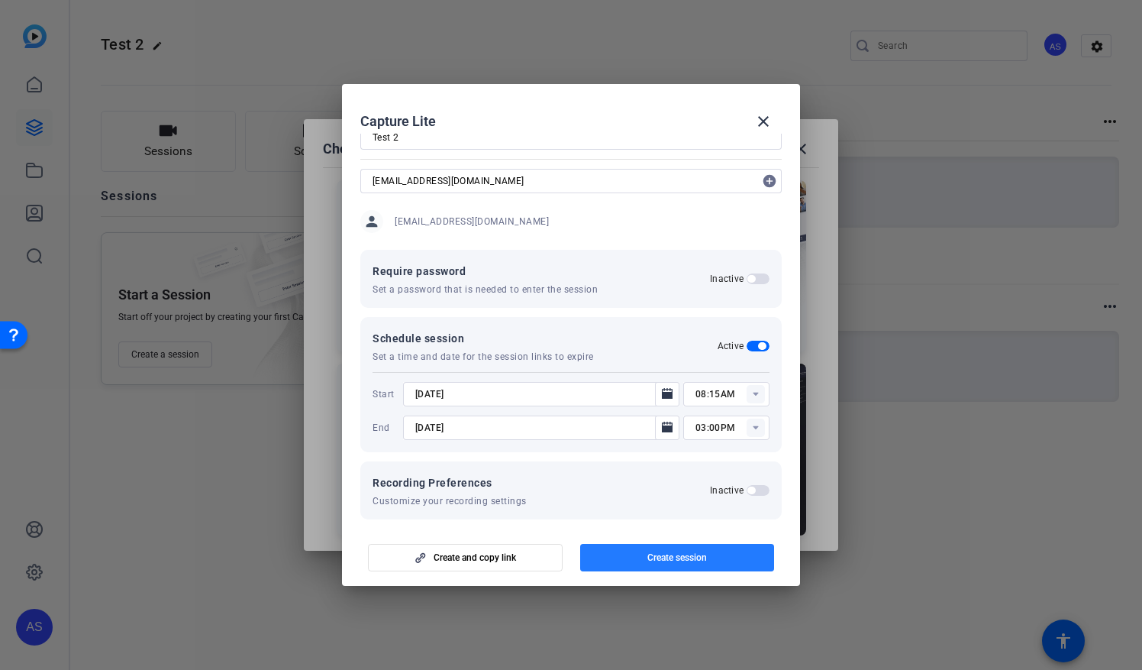
click at [651, 559] on span "Create session" at bounding box center [677, 557] width 60 height 12
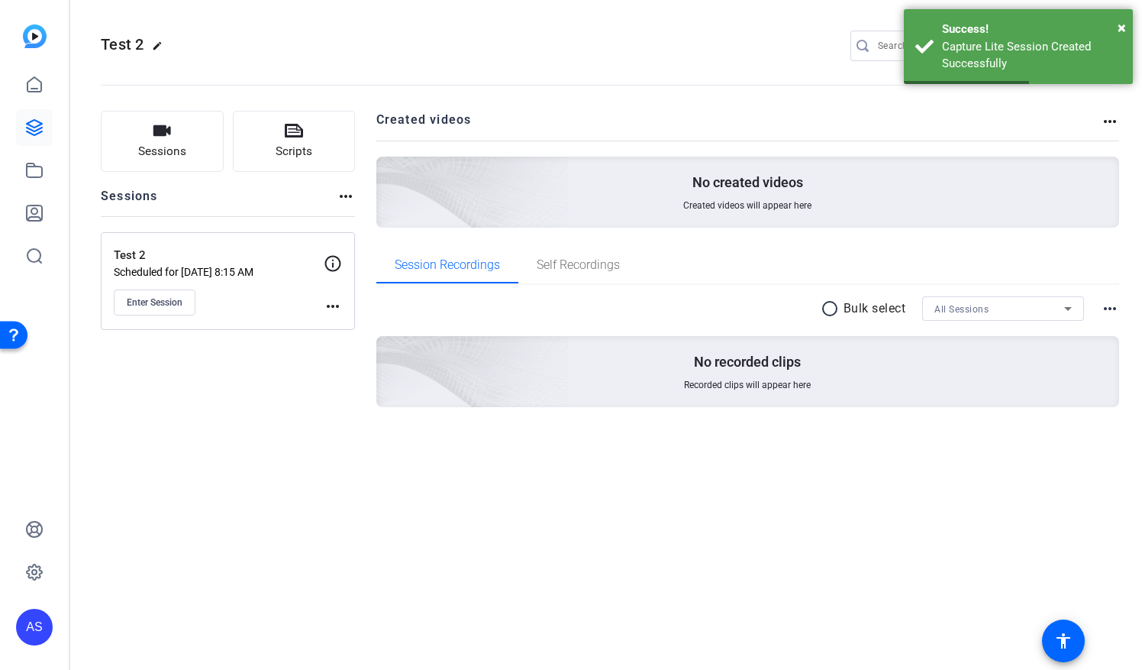
click at [326, 300] on mat-icon "more_horiz" at bounding box center [333, 306] width 18 height 18
click at [216, 264] on div at bounding box center [571, 335] width 1142 height 670
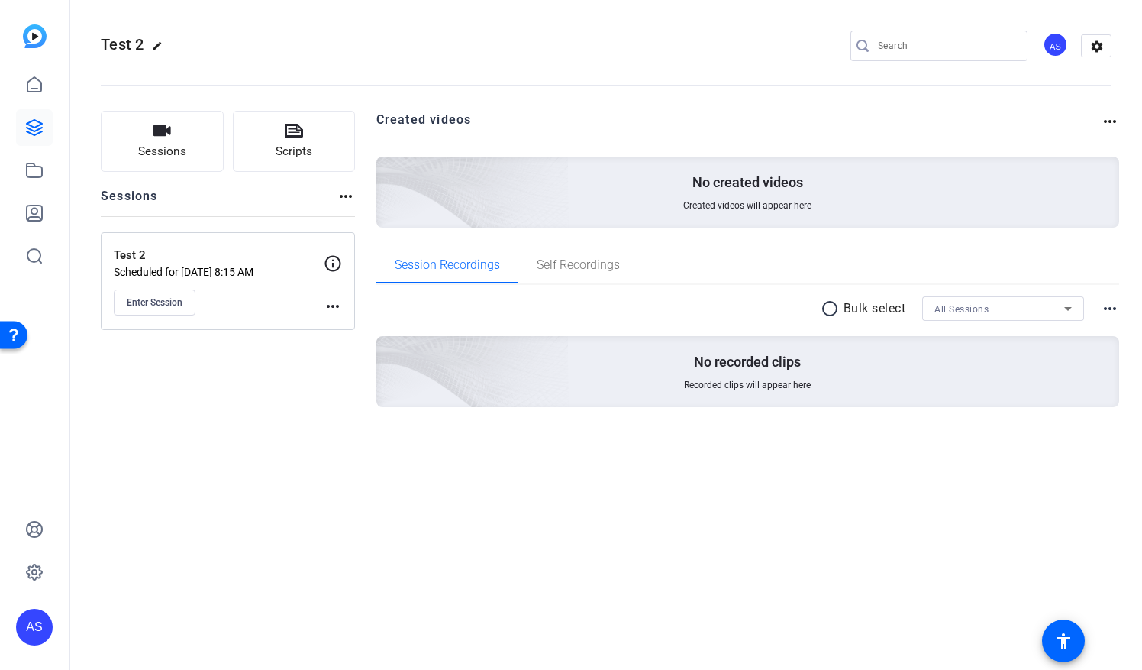
click at [218, 255] on p "Test 2" at bounding box center [219, 256] width 210 height 18
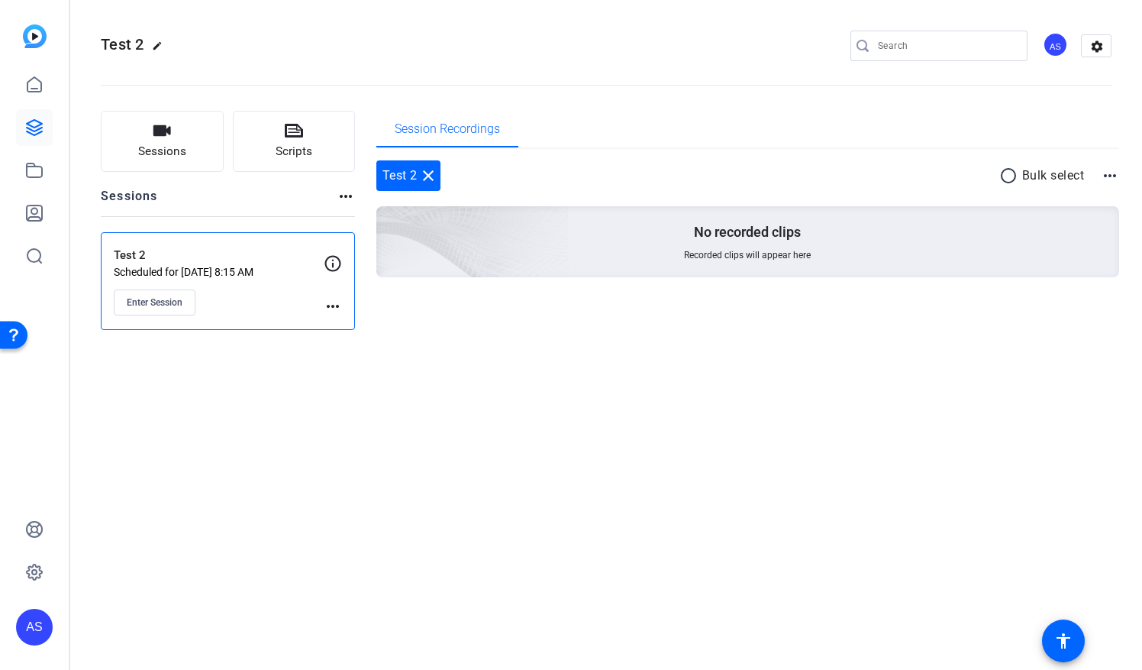
click at [352, 198] on mat-icon "more_horiz" at bounding box center [346, 196] width 18 height 18
click at [352, 198] on div at bounding box center [571, 335] width 1142 height 670
click at [276, 255] on p "Test 2" at bounding box center [219, 256] width 210 height 18
click at [127, 296] on span "Enter Session" at bounding box center [155, 302] width 56 height 12
click at [330, 302] on mat-icon "more_horiz" at bounding box center [333, 306] width 18 height 18
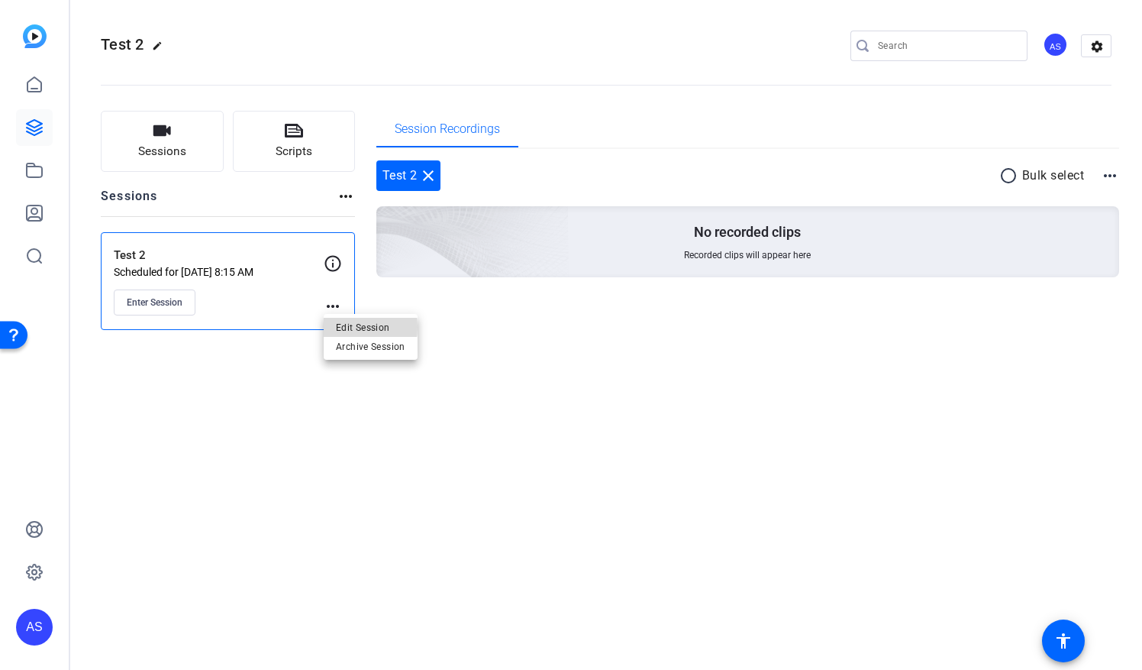
click at [344, 327] on span "Edit Session" at bounding box center [370, 327] width 69 height 18
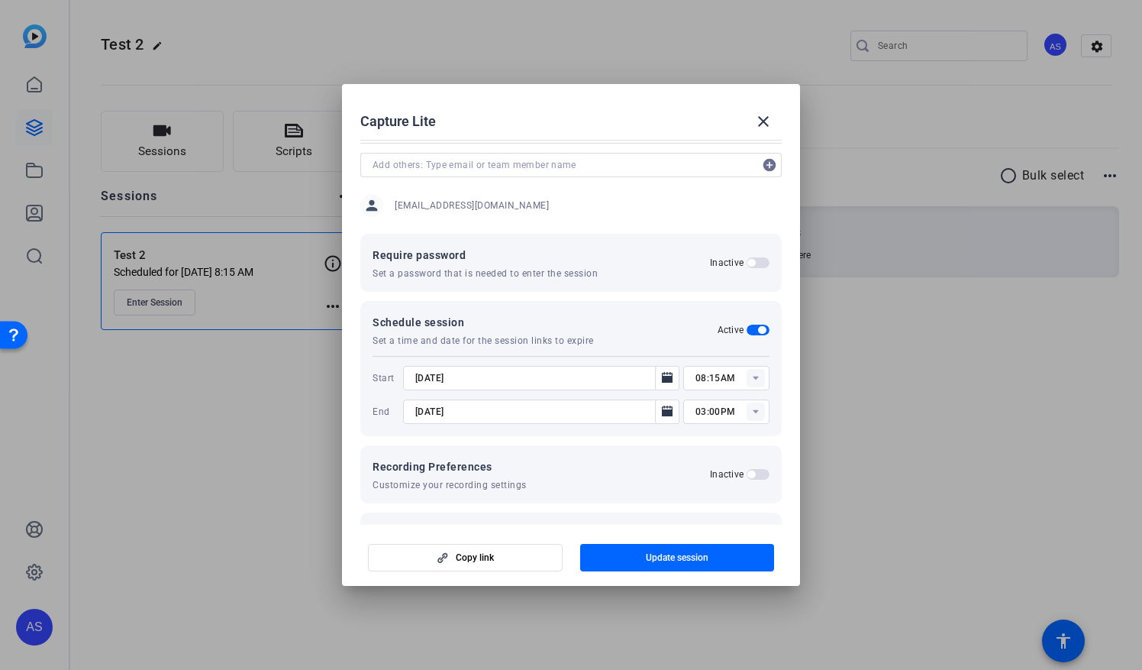
scroll to position [128, 0]
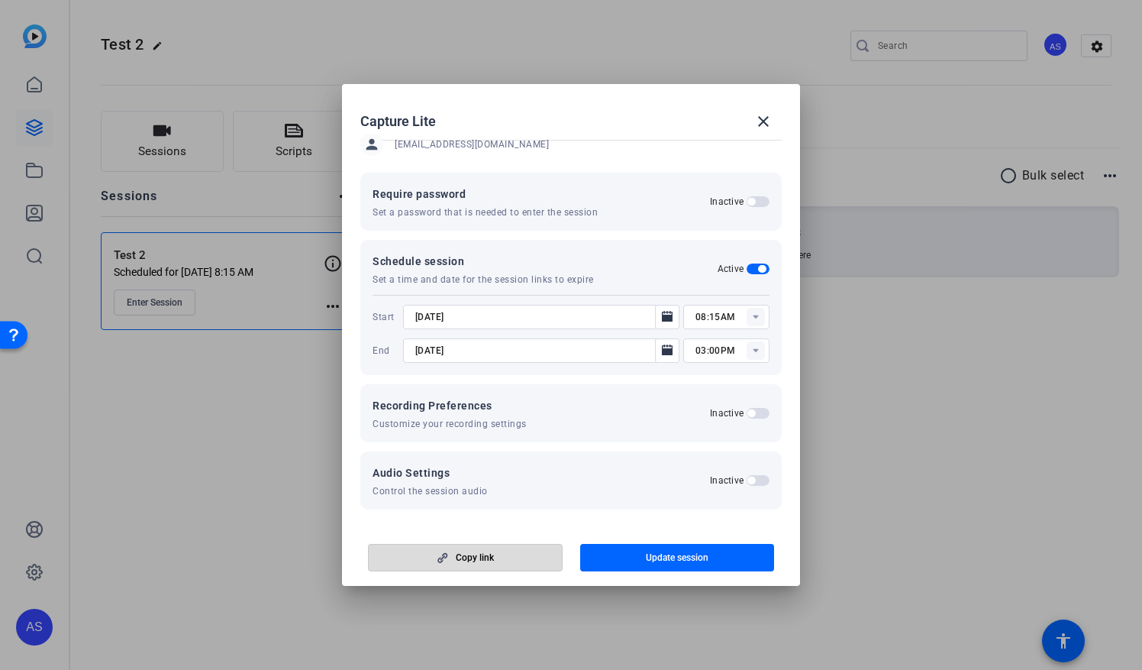
click at [476, 563] on span "Copy link" at bounding box center [475, 557] width 38 height 12
